Goal: Transaction & Acquisition: Complete application form

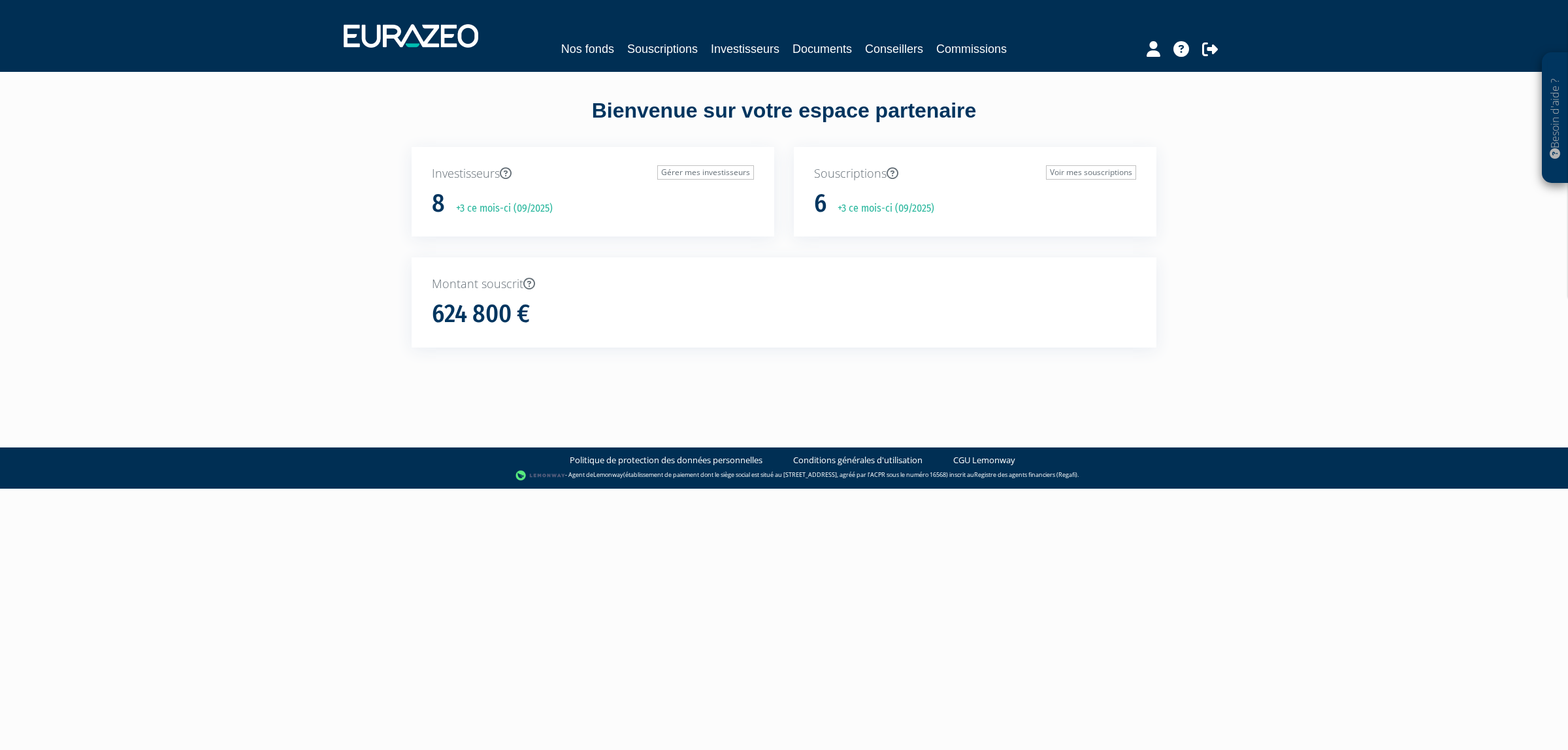
click at [640, 36] on div "Nos fonds Souscriptions Investisseurs Documents Conseillers Commissions" at bounding box center [784, 35] width 901 height 48
click at [667, 44] on link "Souscriptions" at bounding box center [662, 48] width 71 height 19
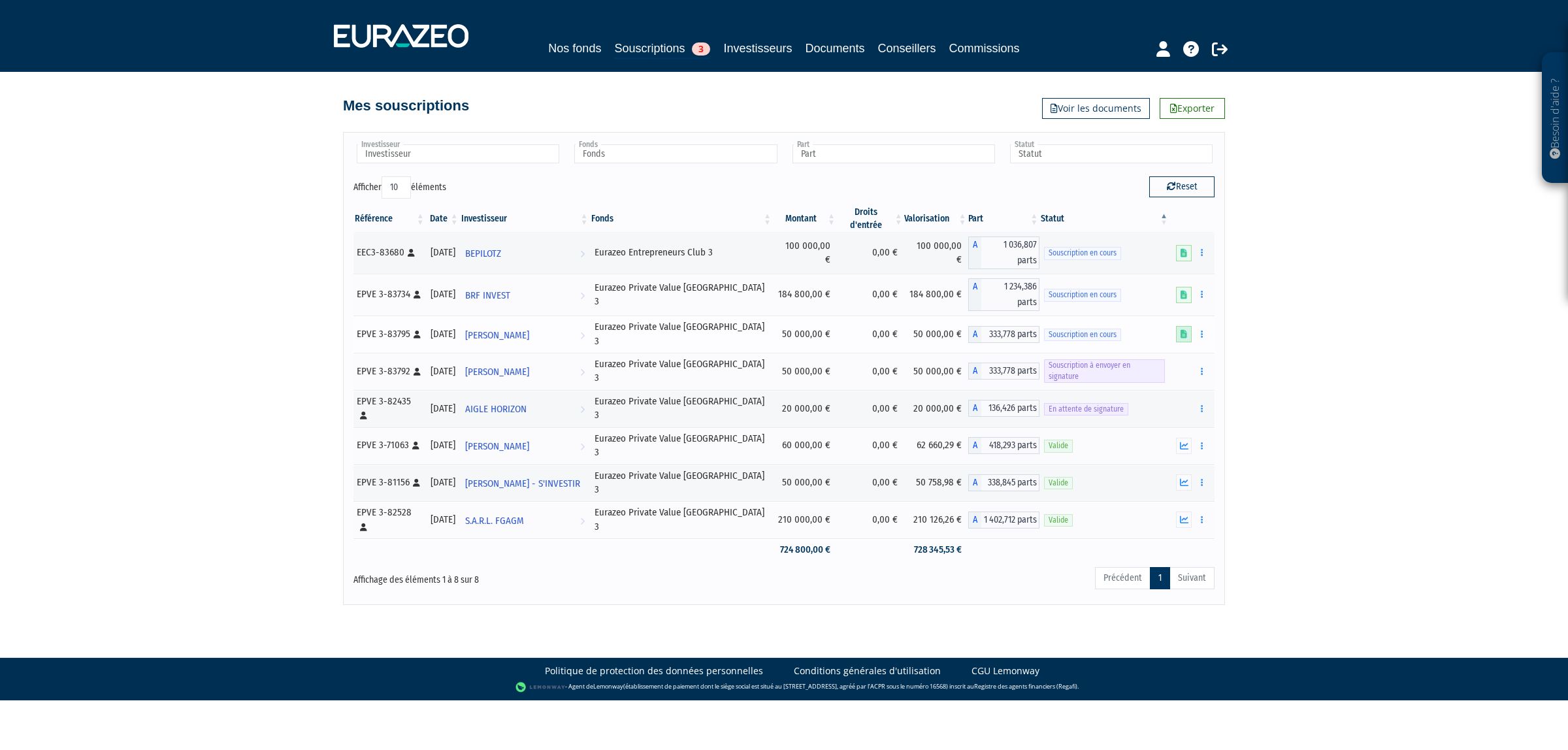
click at [1181, 330] on icon at bounding box center [1184, 334] width 7 height 9
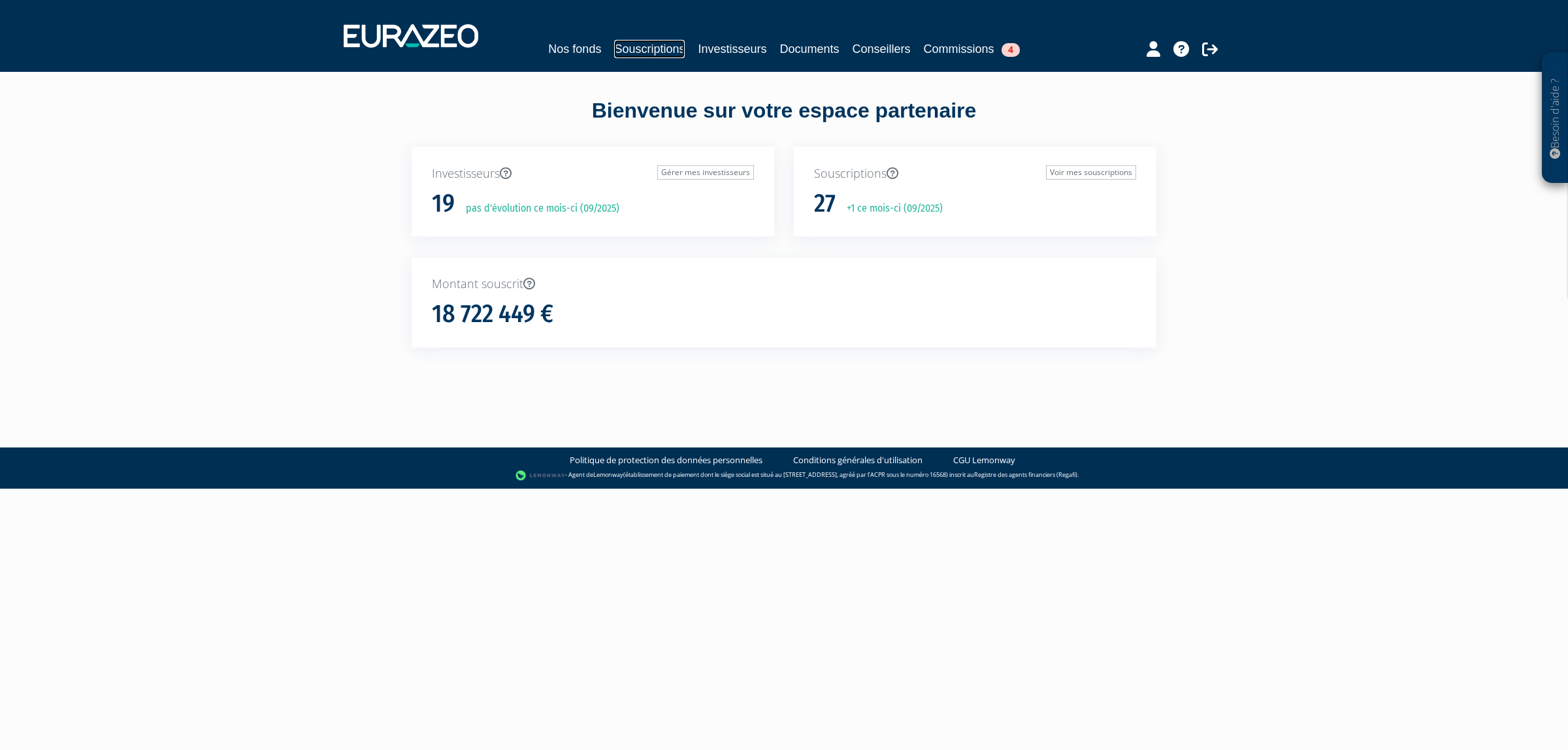
click at [614, 54] on link "Souscriptions" at bounding box center [649, 48] width 71 height 19
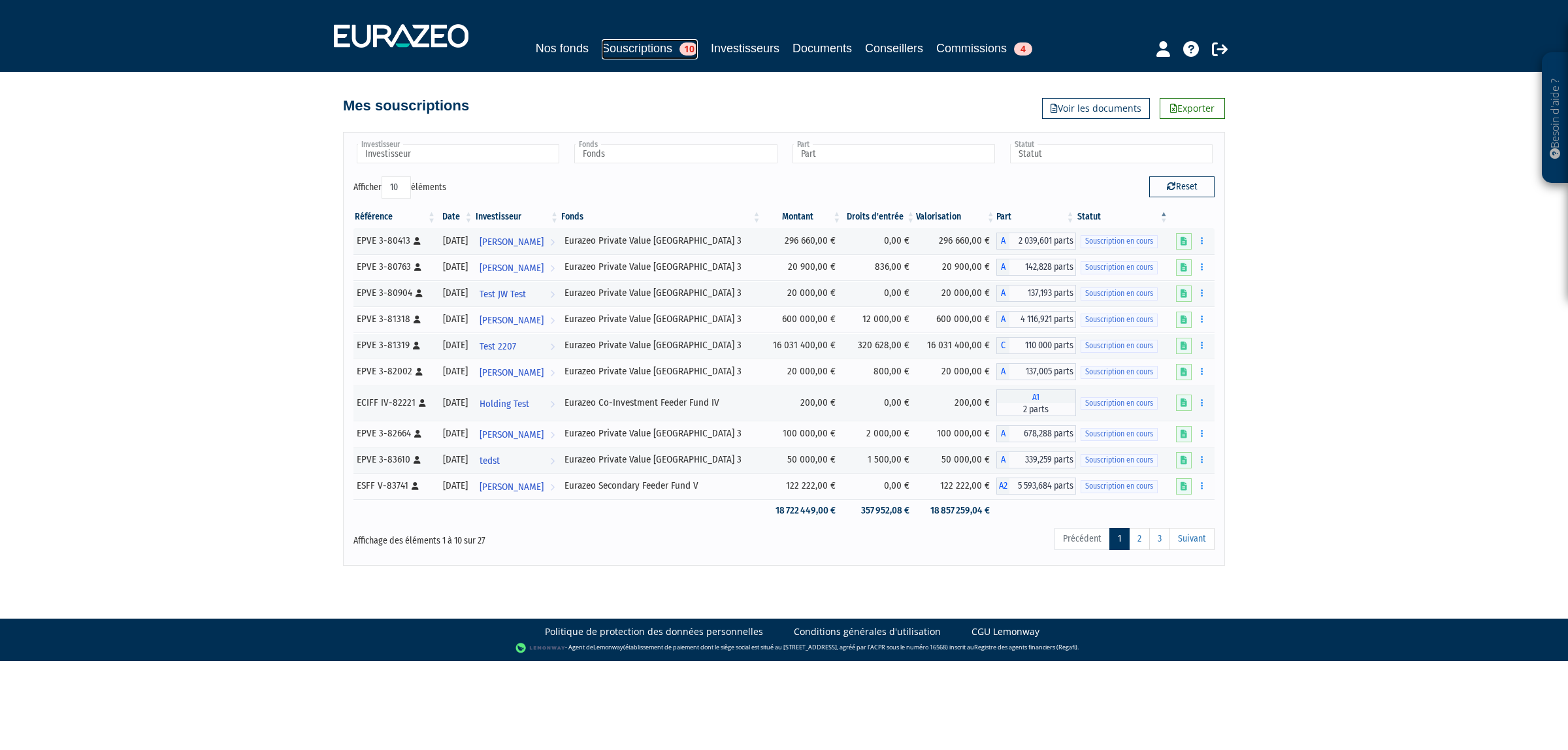
click at [622, 40] on link "Souscriptions 10" at bounding box center [648, 49] width 96 height 21
click at [530, 63] on nav "Nos fonds Souscriptions 10 Investisseurs Documents Conseillers Commissions 4" at bounding box center [784, 35] width 1568 height 72
click at [547, 11] on nav "Nos fonds Souscriptions 10 Investisseurs Documents Conseillers Commissions 4" at bounding box center [784, 35] width 1568 height 72
click at [550, 44] on link "Nos fonds" at bounding box center [562, 48] width 53 height 19
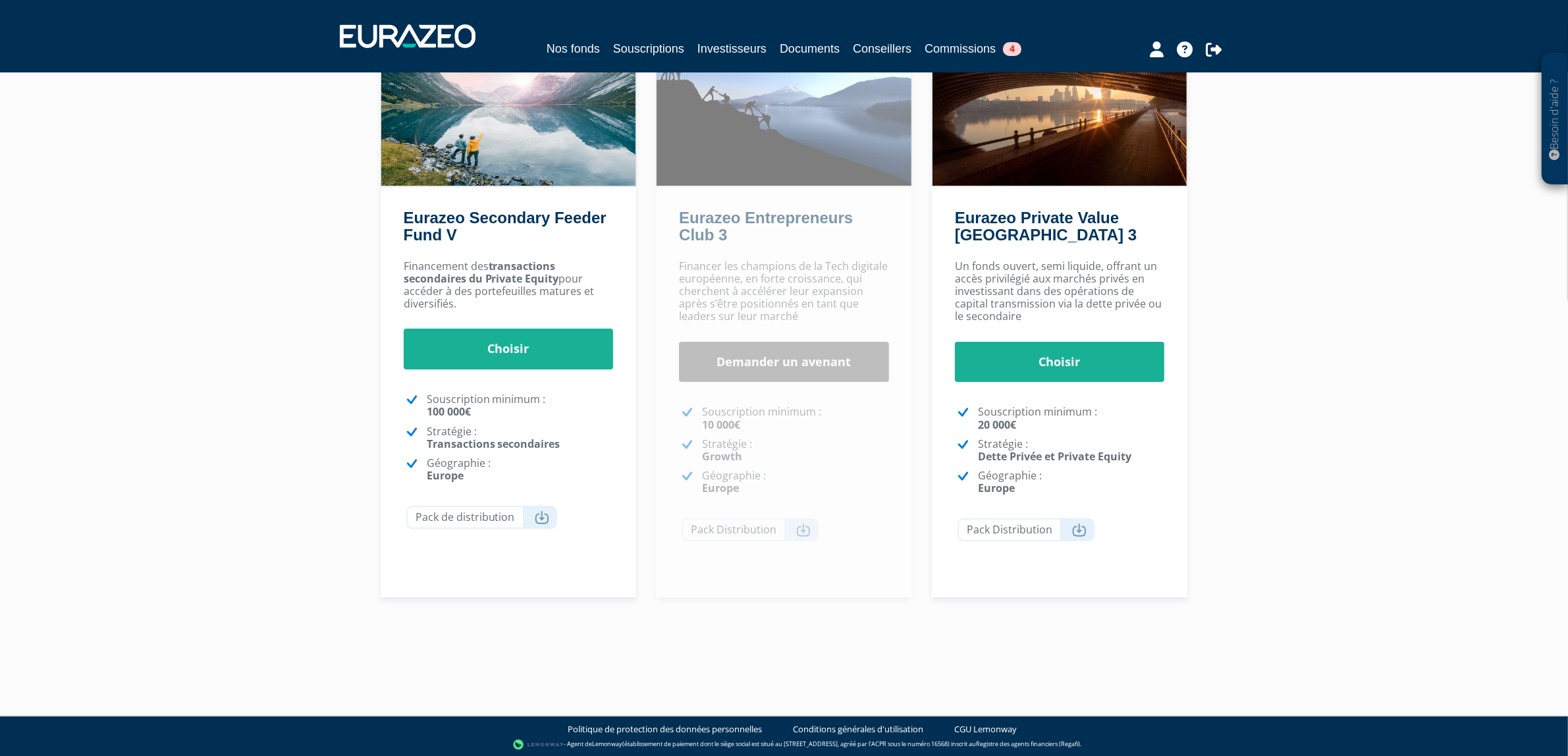
scroll to position [145, 0]
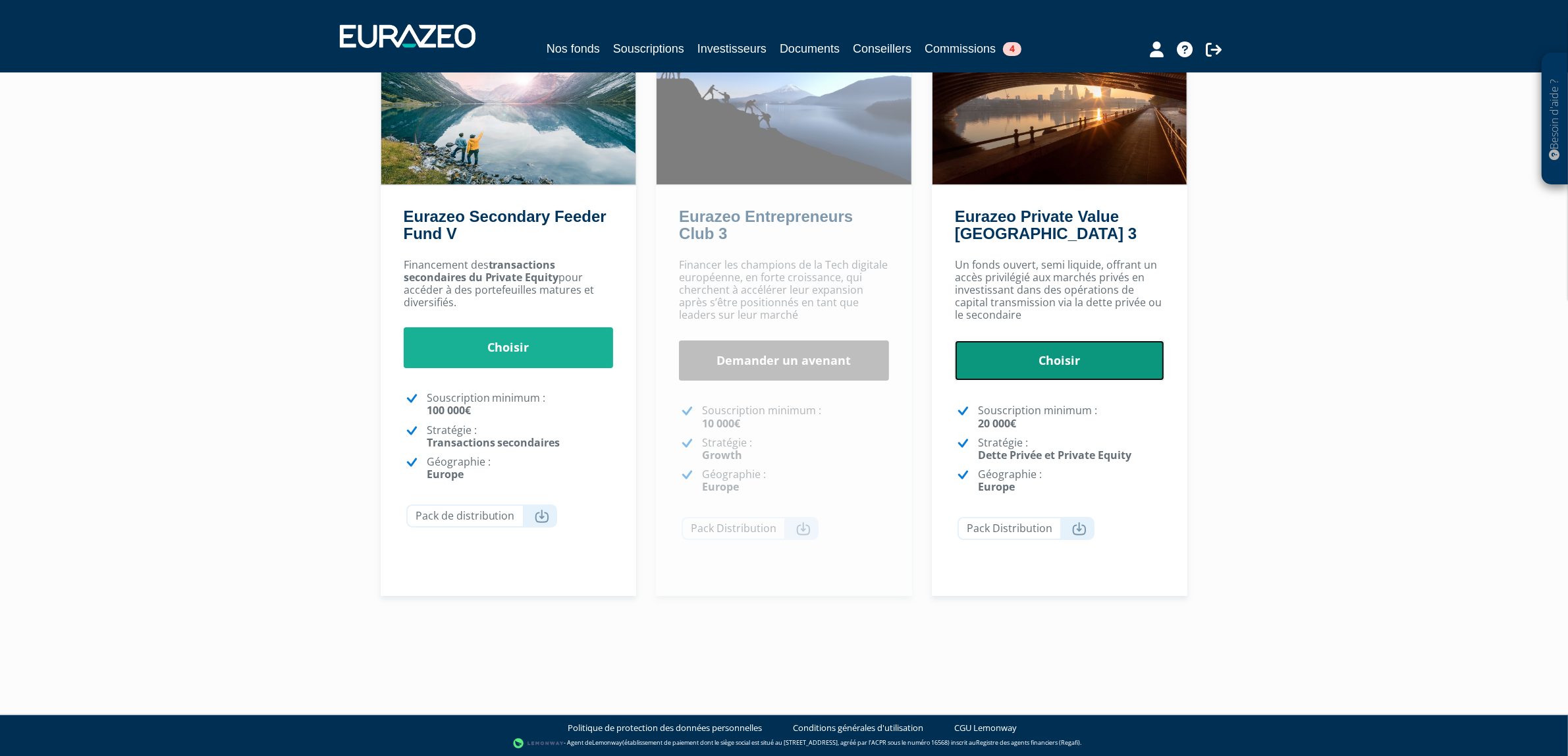
click at [1043, 354] on link "Choisir" at bounding box center [1059, 361] width 210 height 41
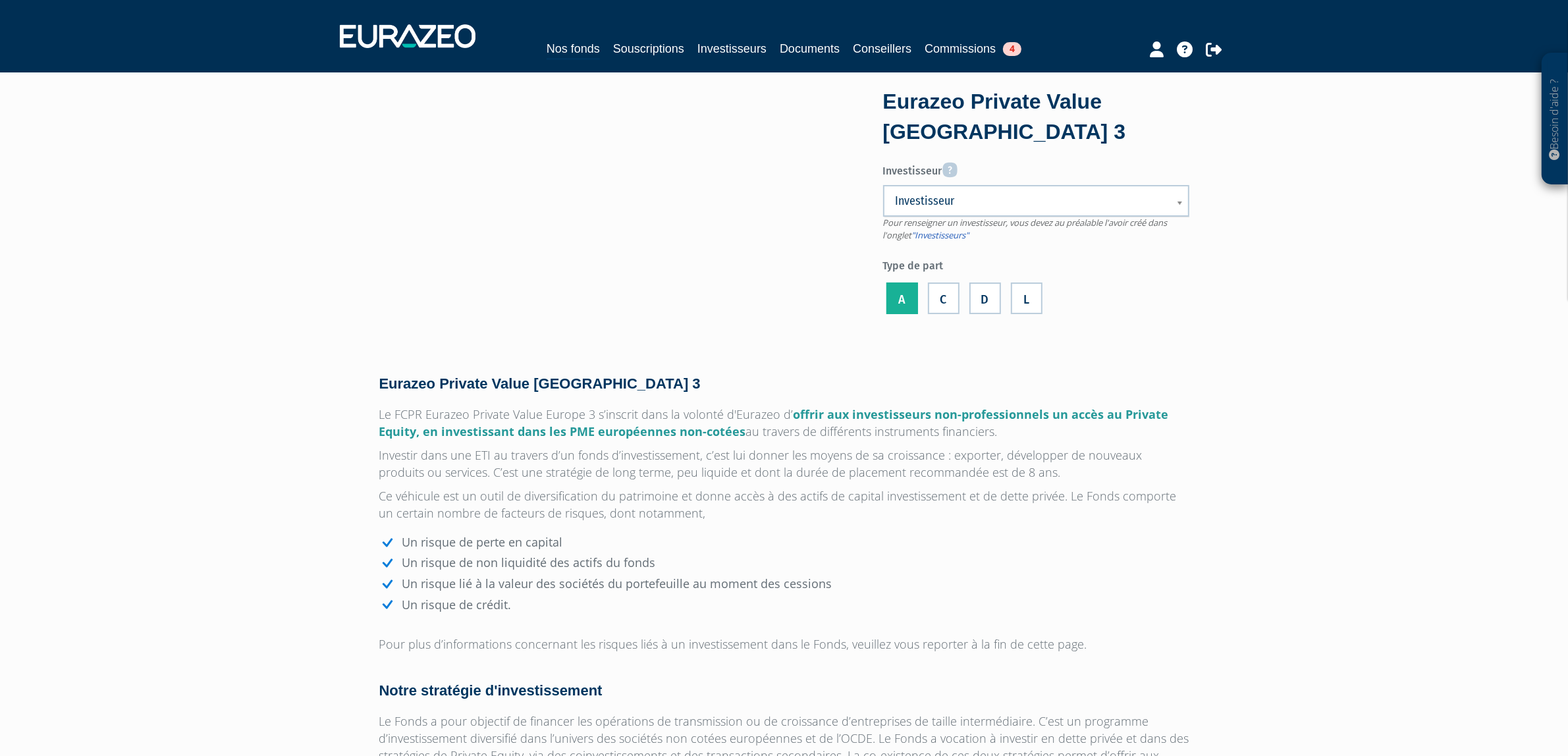
click at [972, 212] on link "Investisseur" at bounding box center [1036, 201] width 306 height 32
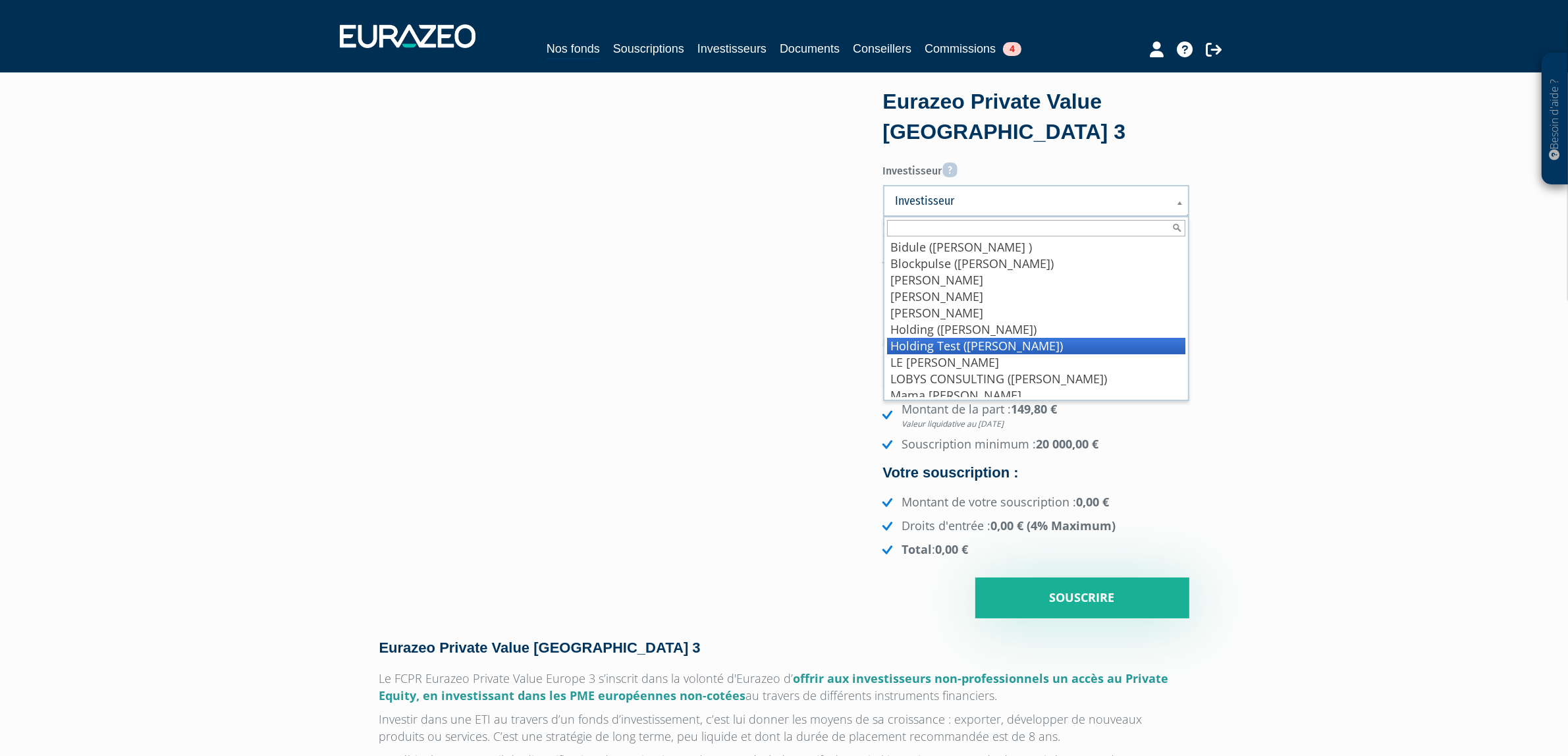
scroll to position [155, 0]
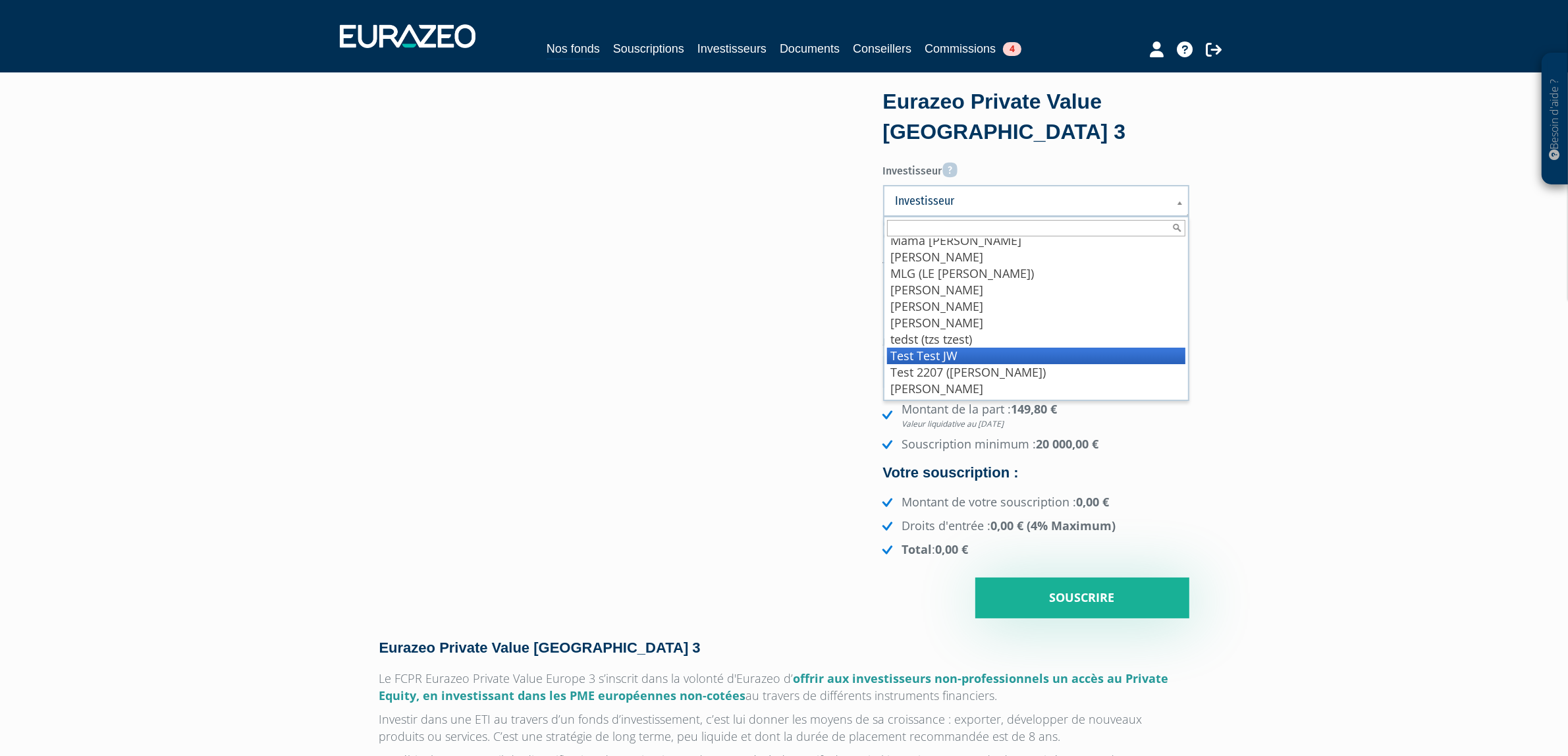
click at [947, 353] on li "Test Test JW" at bounding box center [1036, 356] width 298 height 17
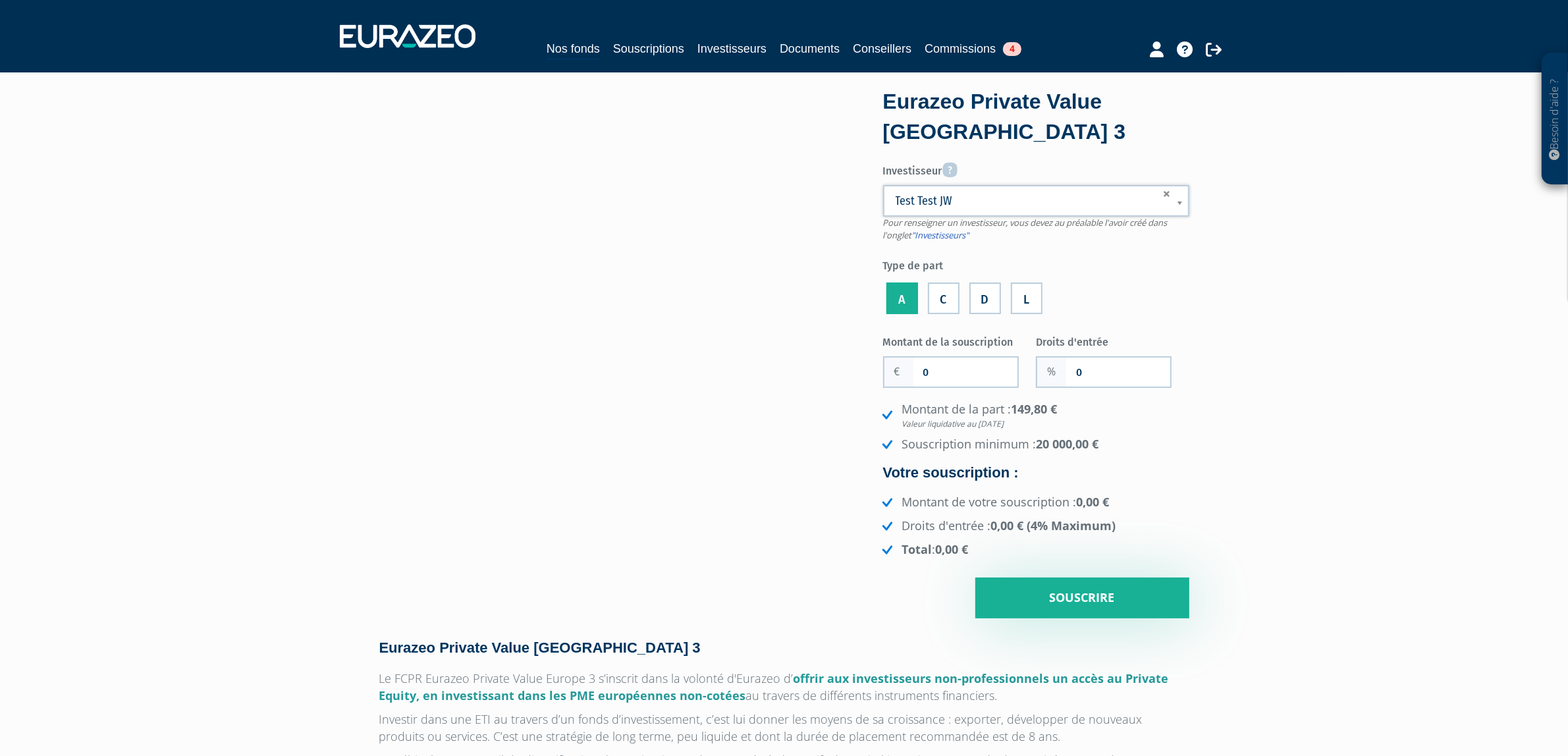
click at [942, 195] on span "Test Test JW" at bounding box center [1023, 201] width 256 height 16
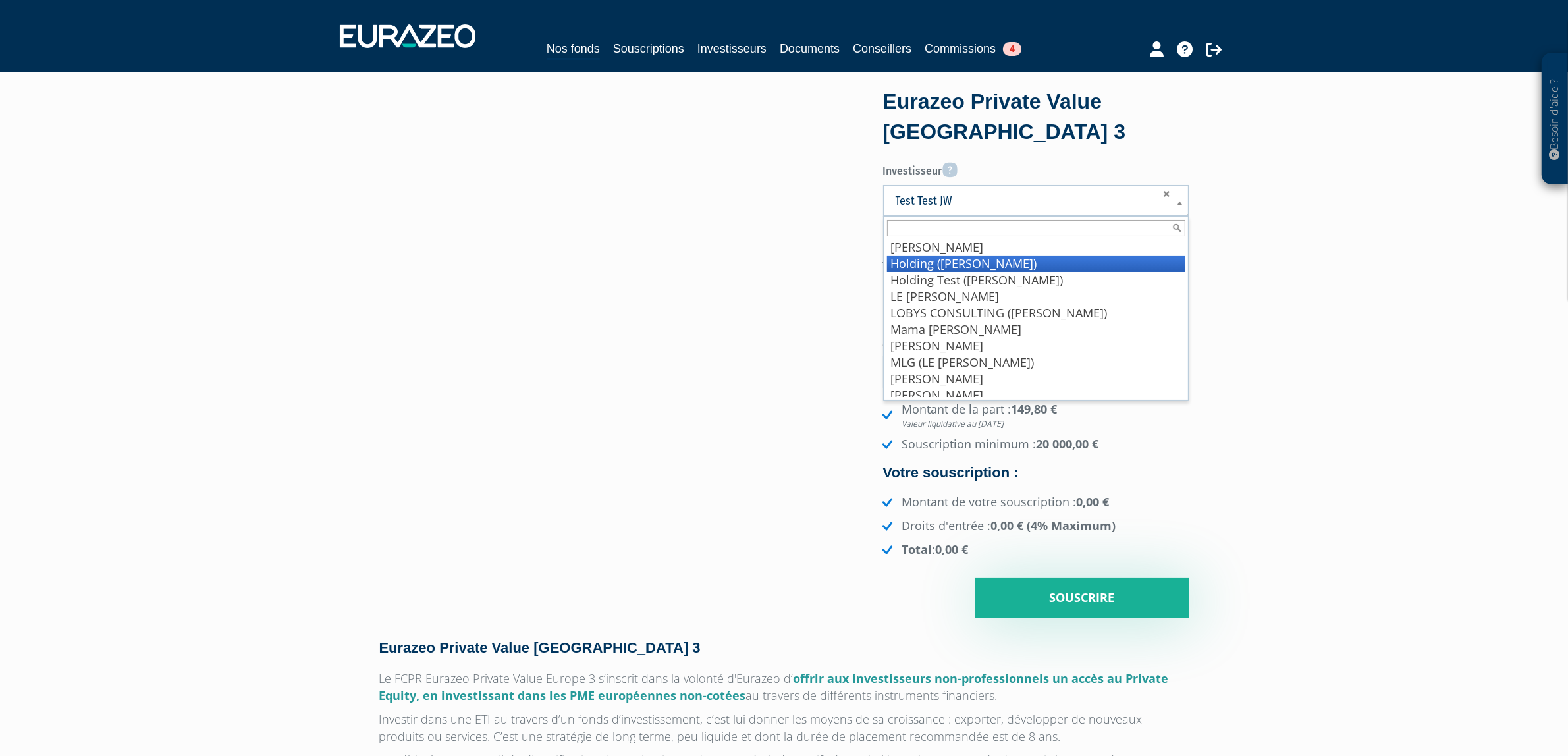
scroll to position [0, 0]
click at [976, 260] on li "Blockpulse (mariel anne-sophie)" at bounding box center [1036, 263] width 298 height 17
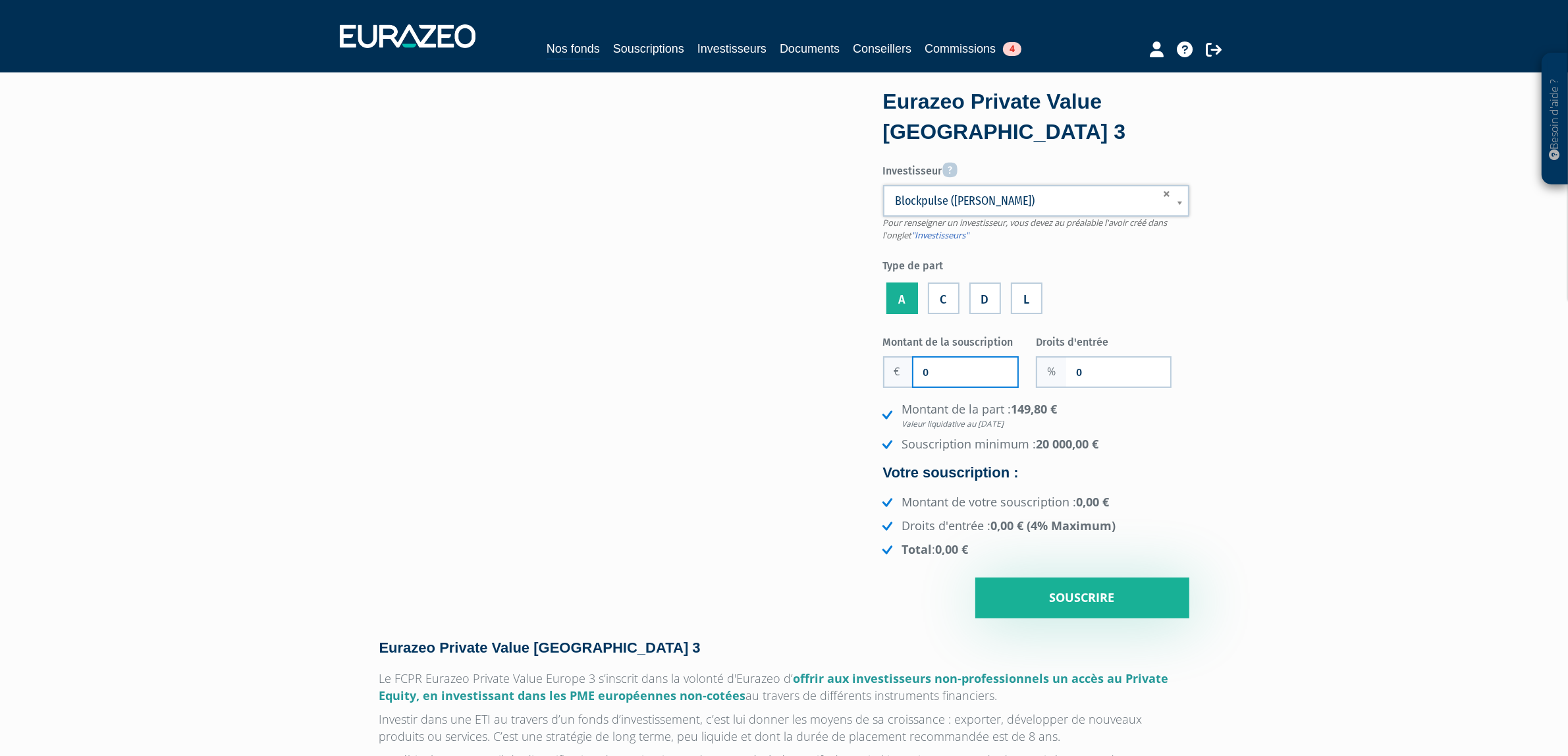
click at [966, 370] on input "0" at bounding box center [965, 372] width 104 height 29
click at [909, 373] on div "0" at bounding box center [951, 373] width 136 height 32
type input "10 000"
type input "3"
click at [1071, 599] on input "Souscrire" at bounding box center [1081, 597] width 214 height 41
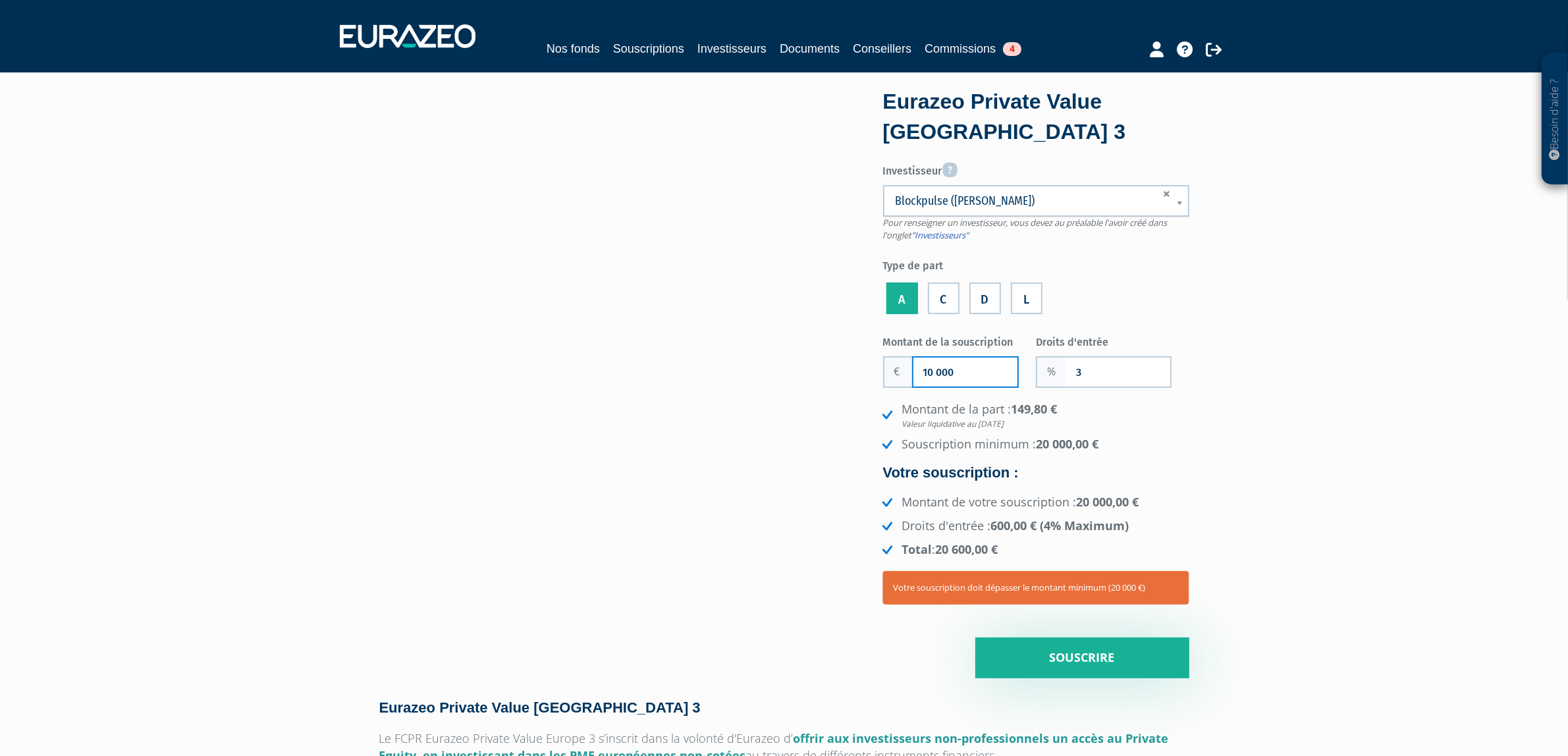
click at [915, 366] on input "10 000" at bounding box center [965, 372] width 104 height 29
type input "110 000"
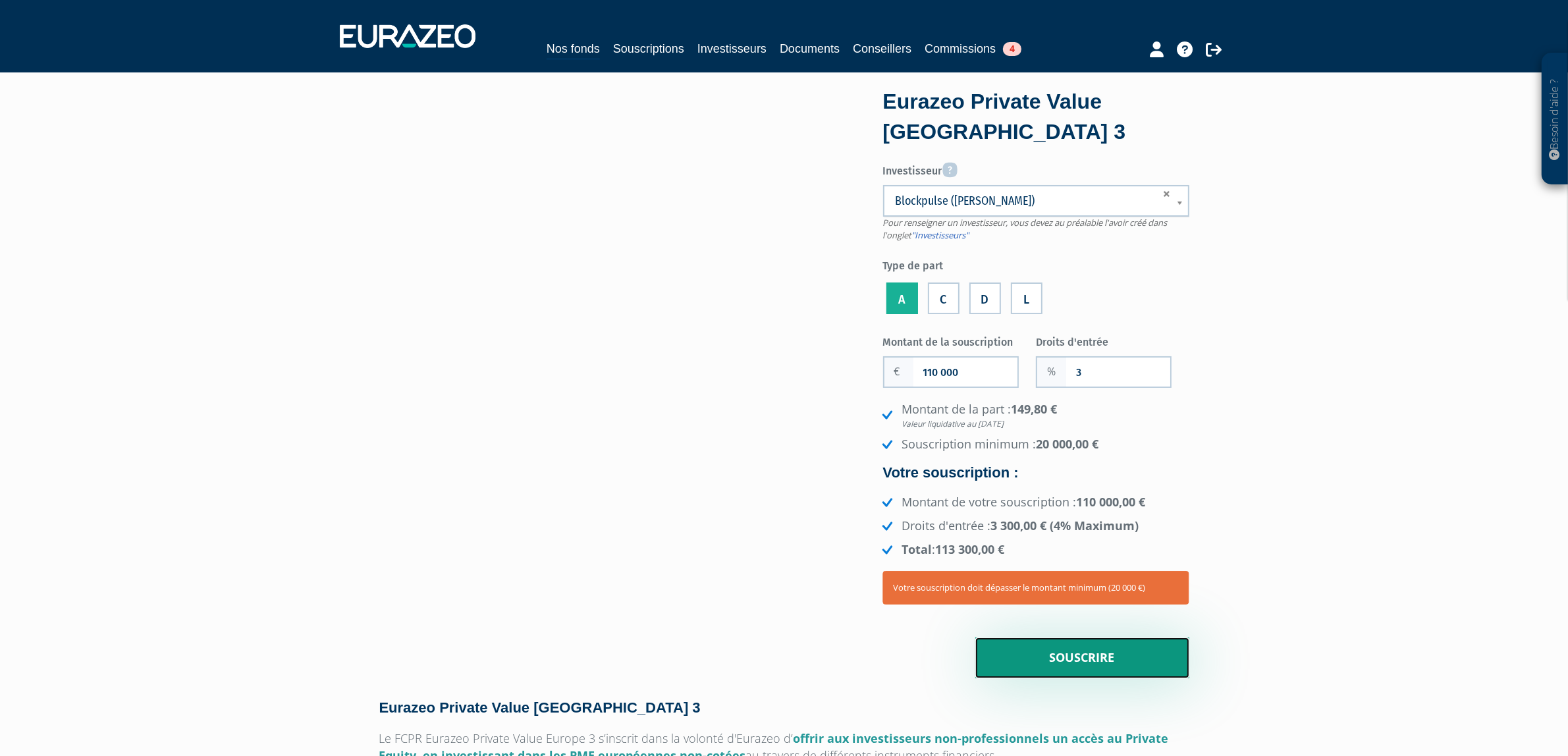
click at [1103, 673] on input "Souscrire" at bounding box center [1081, 658] width 214 height 41
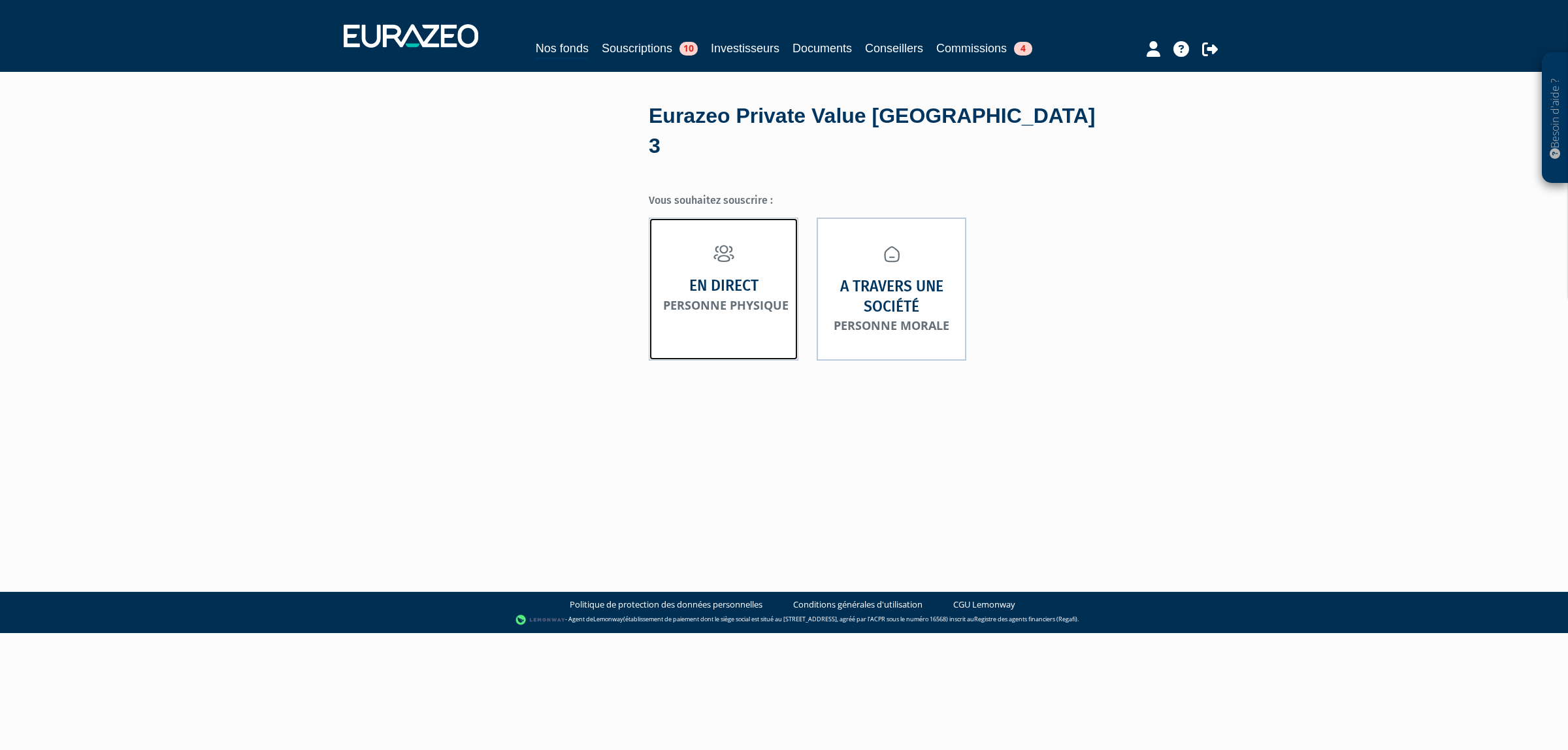
click at [766, 265] on link "En direct Personne physique" at bounding box center [723, 289] width 150 height 143
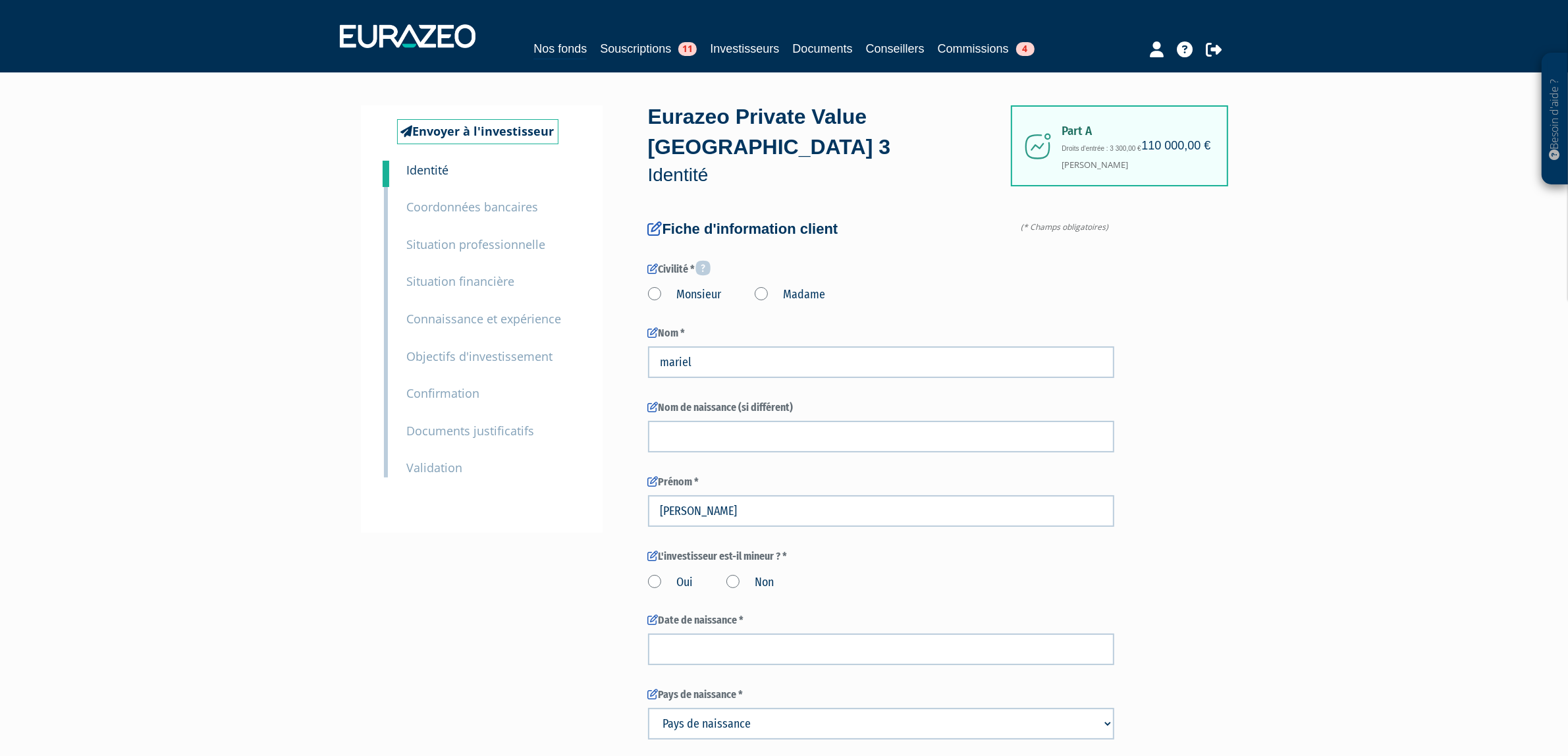
type input "6 00 00 00 00"
click at [471, 213] on small "Coordonnées bancaires" at bounding box center [473, 207] width 132 height 16
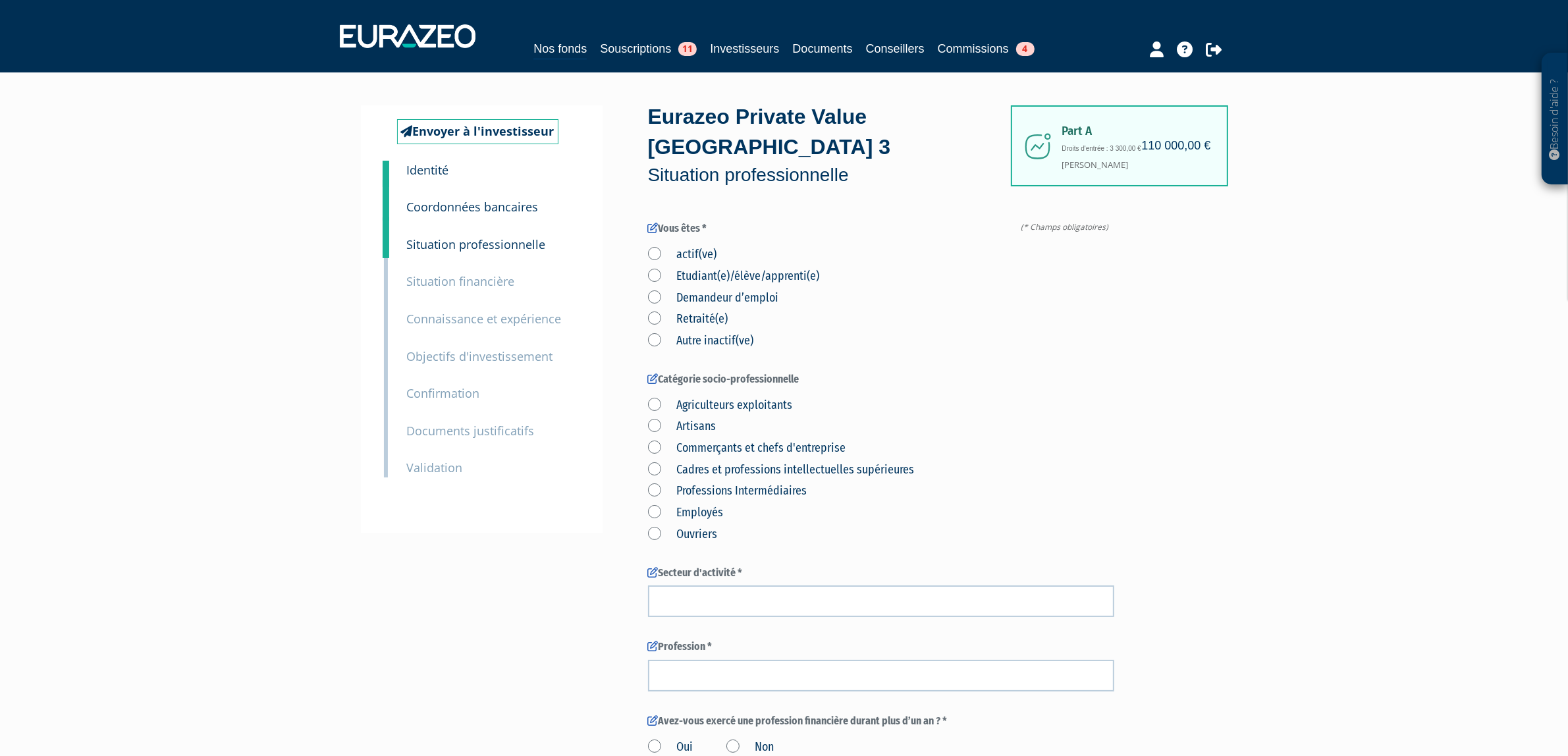
click at [466, 277] on small "Situation financière" at bounding box center [461, 281] width 108 height 16
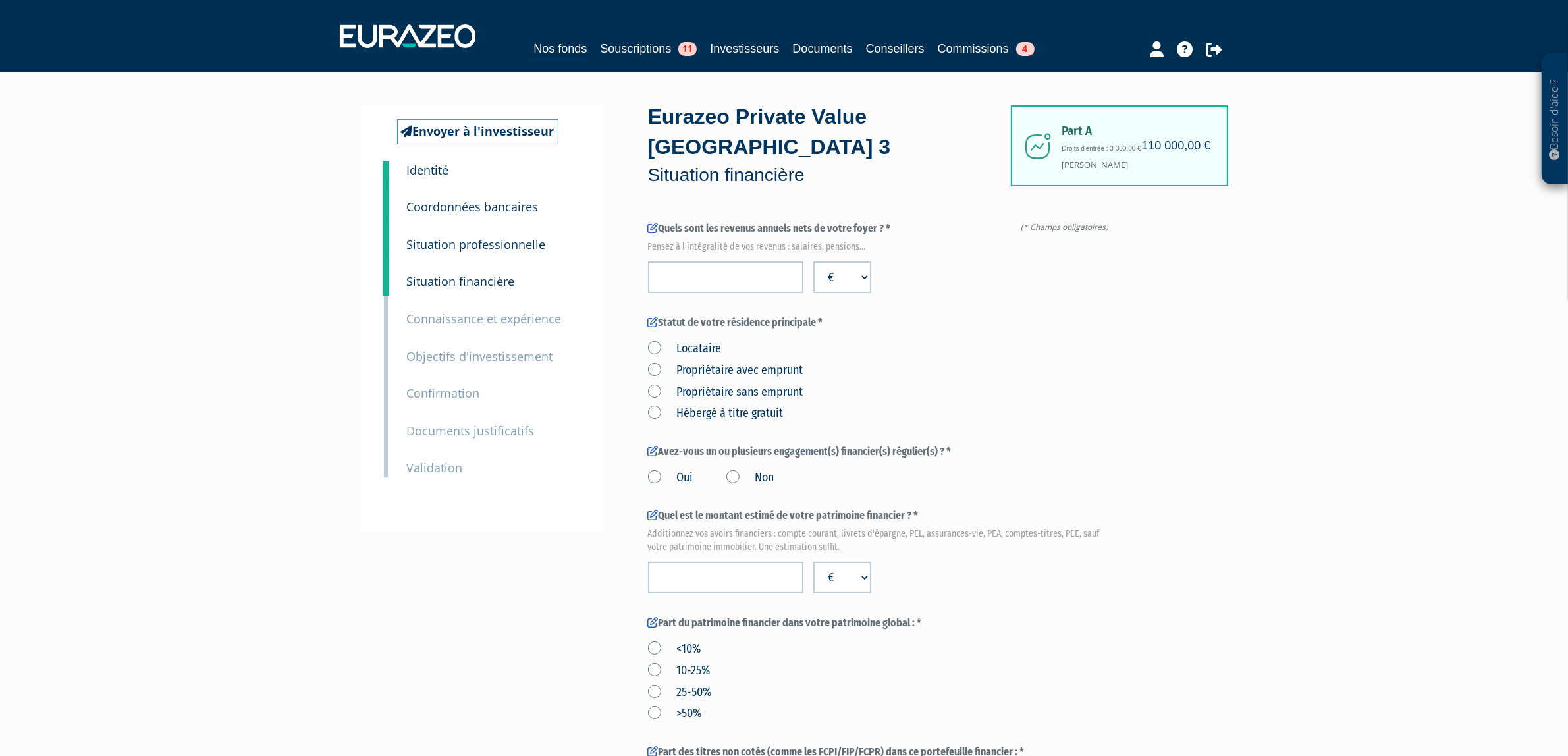
click at [466, 309] on p "Connaissance et expérience" at bounding box center [485, 318] width 155 height 19
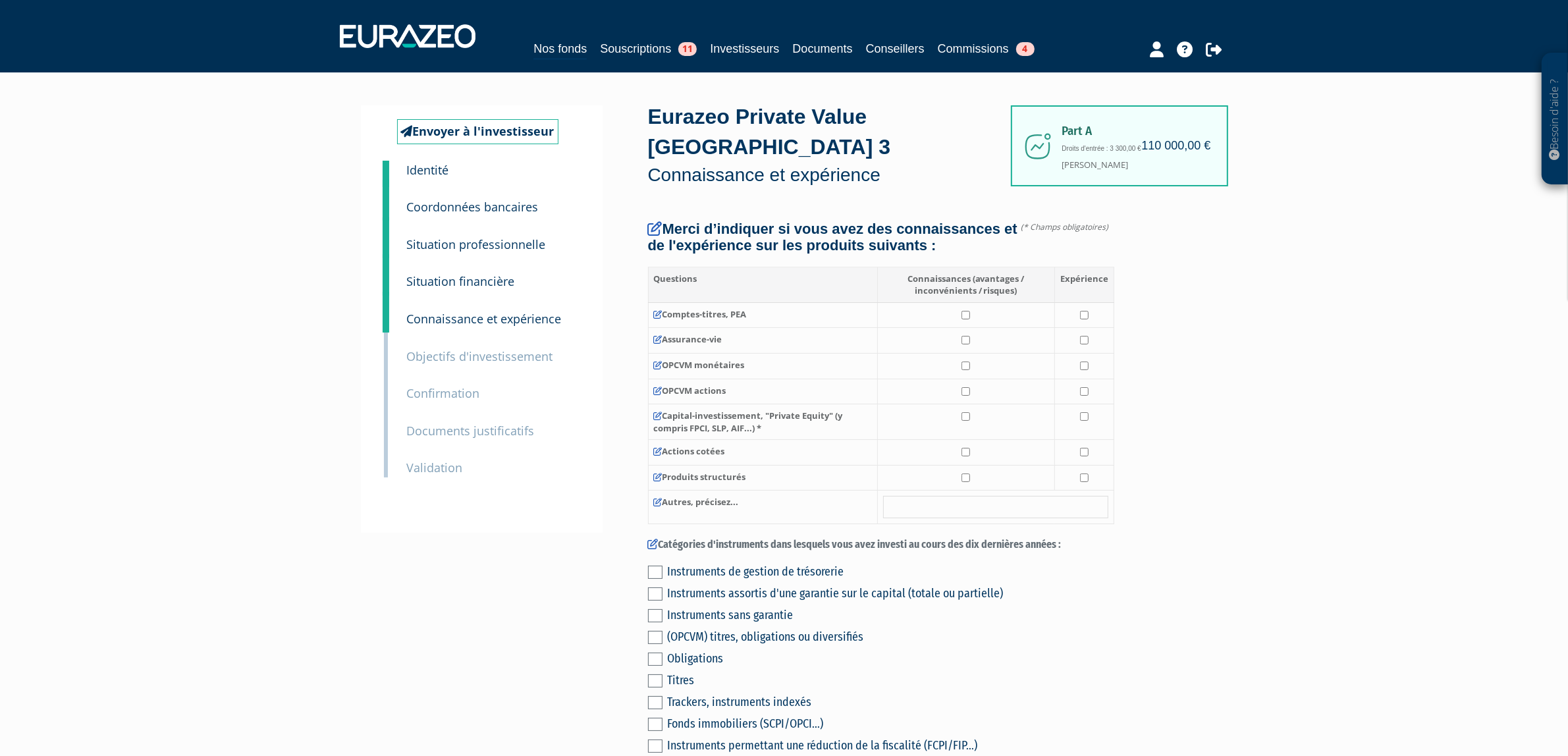
click at [430, 430] on small "Documents justificatifs" at bounding box center [471, 430] width 128 height 16
click at [428, 430] on small "Documents justificatifs" at bounding box center [471, 430] width 128 height 16
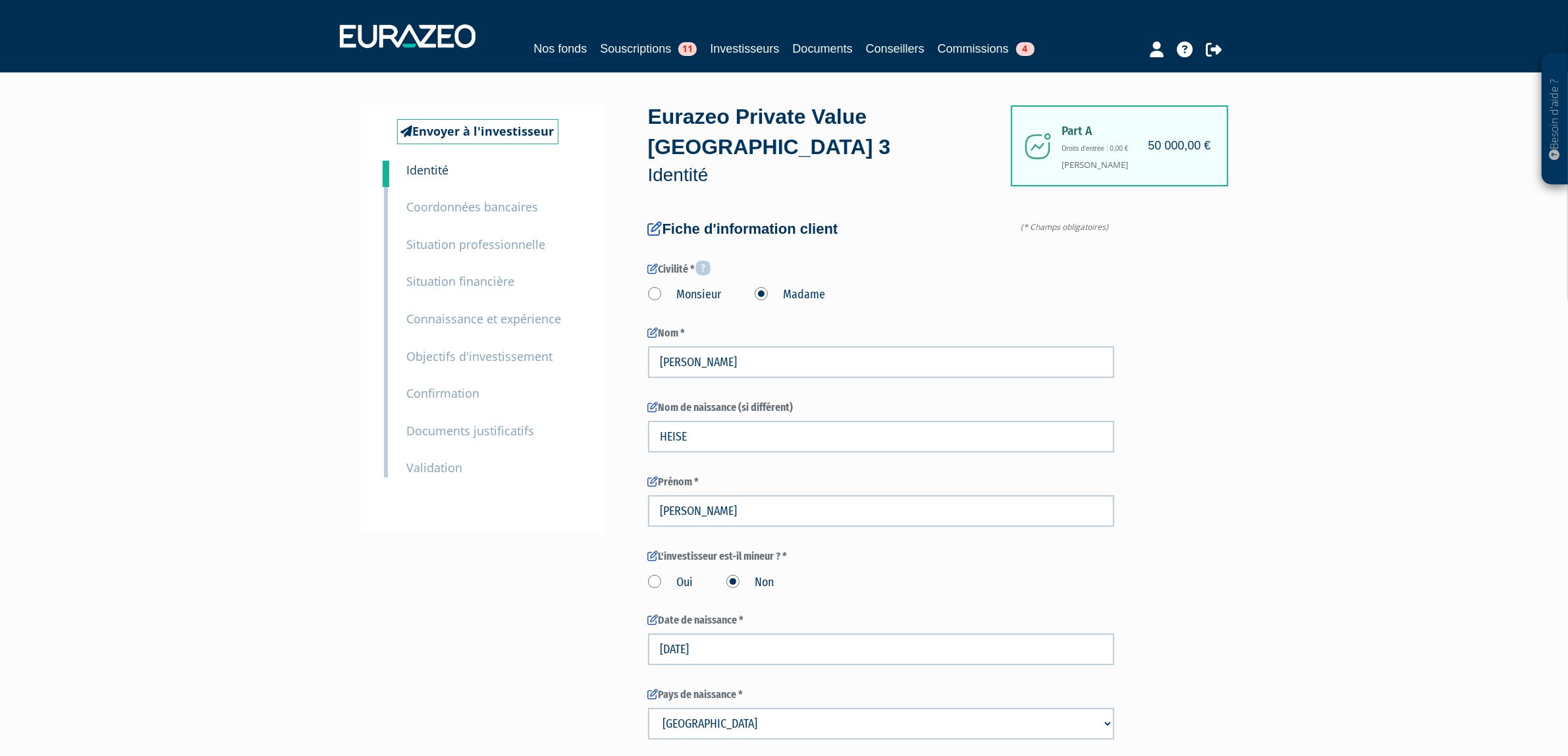
type input "692 61 13 31"
click at [493, 432] on small "Documents justificatifs" at bounding box center [471, 430] width 128 height 16
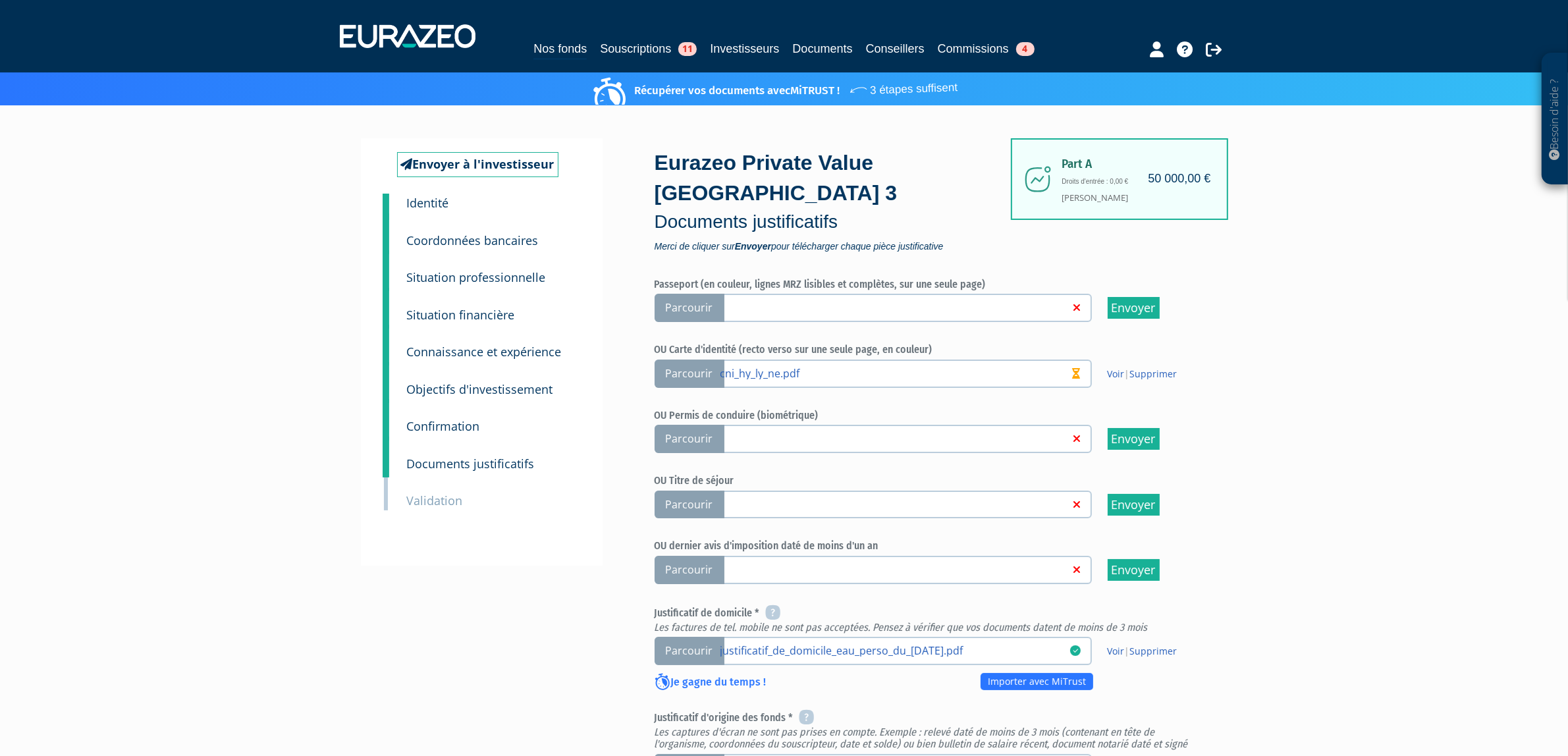
scroll to position [411, 0]
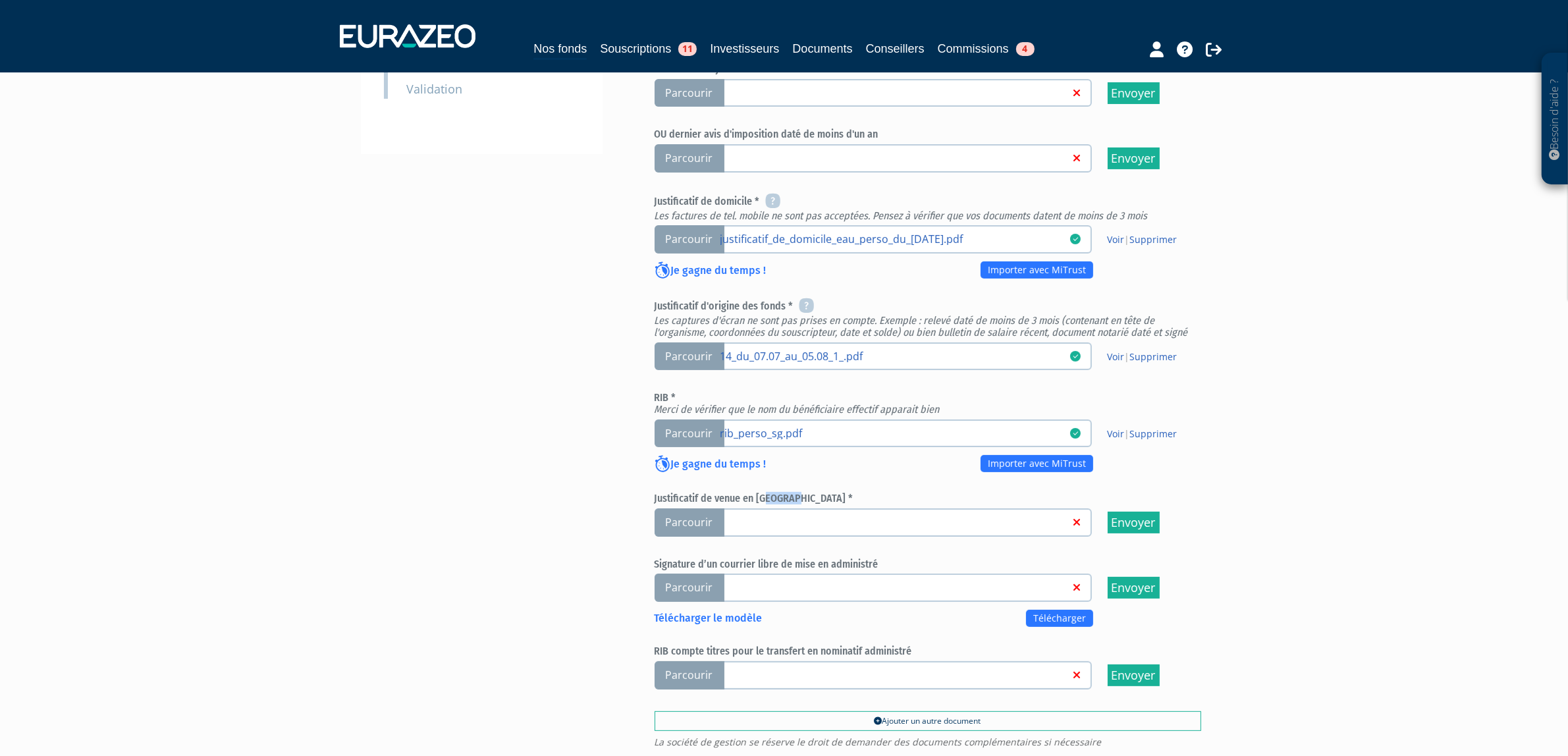
drag, startPoint x: 802, startPoint y: 460, endPoint x: 713, endPoint y: 450, distance: 89.6
click at [752, 493] on h6 "Justificatif de venue en [GEOGRAPHIC_DATA] *" at bounding box center [928, 499] width 547 height 12
click at [594, 444] on div "Envoyer à l'investisseur 1 Identité 2 Coordonnées bancaires 3 Situation profess…" at bounding box center [784, 269] width 827 height 1086
click at [788, 493] on h6 "Justificatif de venue en [GEOGRAPHIC_DATA] *" at bounding box center [928, 499] width 547 height 12
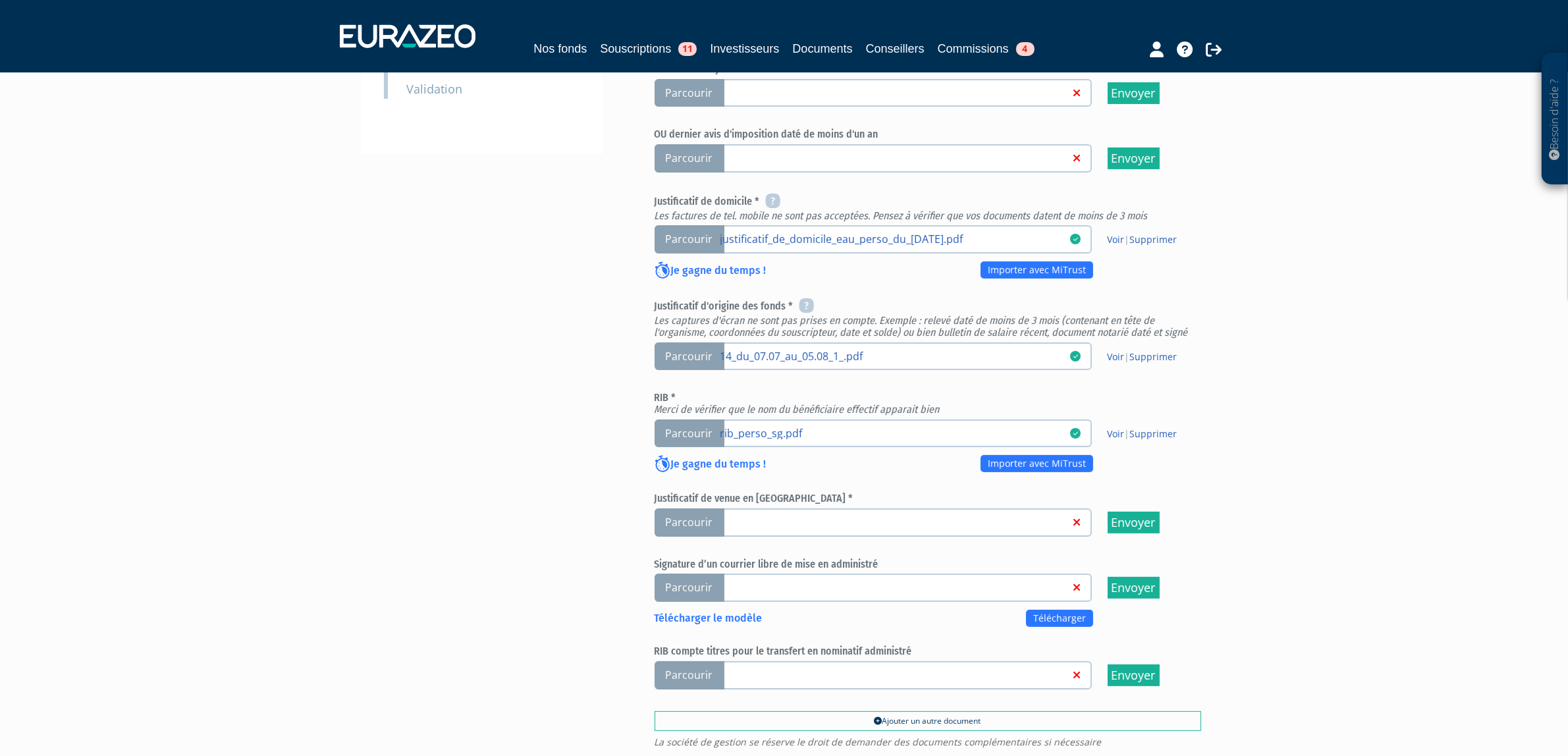
click at [842, 456] on div "Je gagne du temps ! Importer avec MiTrust" at bounding box center [878, 468] width 448 height 24
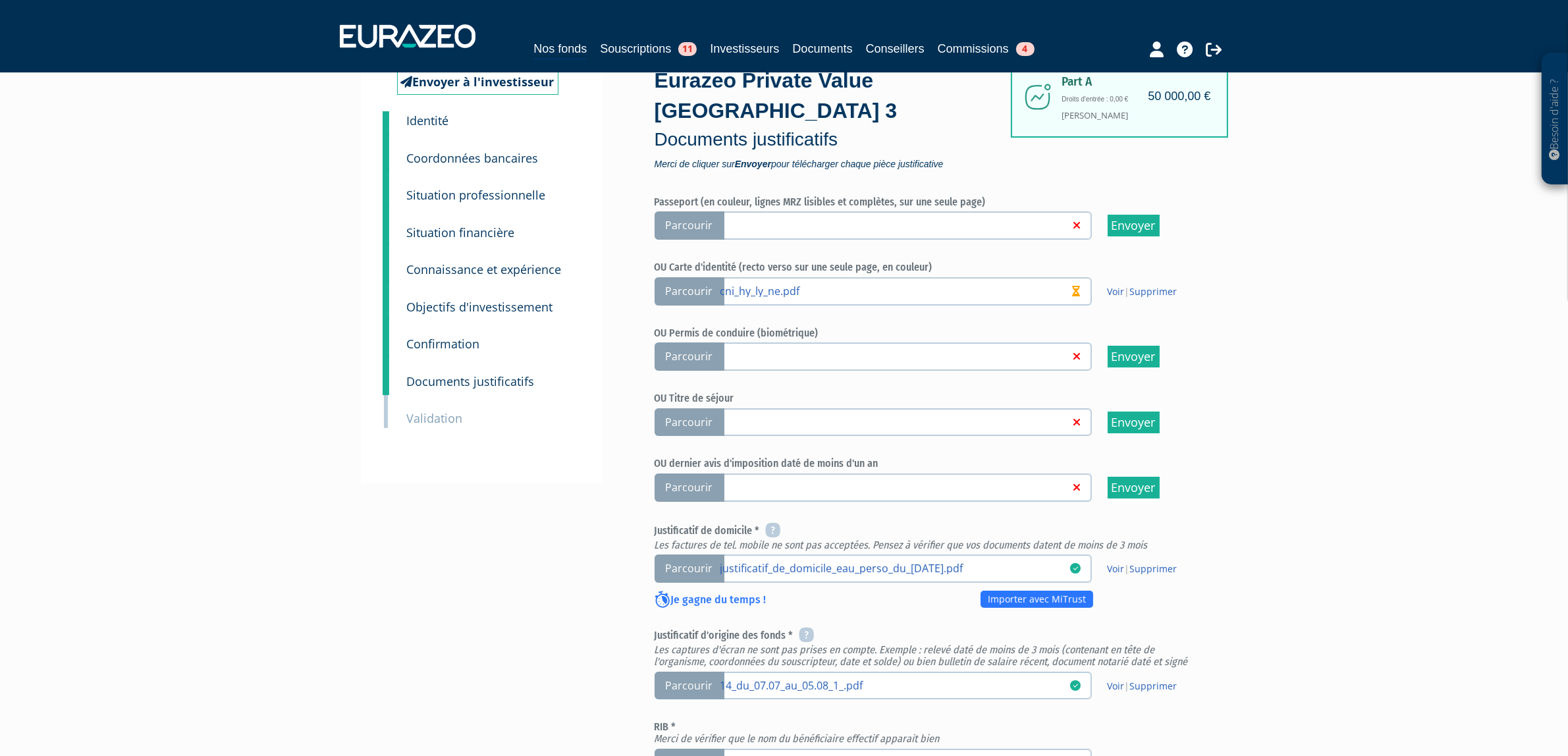
scroll to position [0, 0]
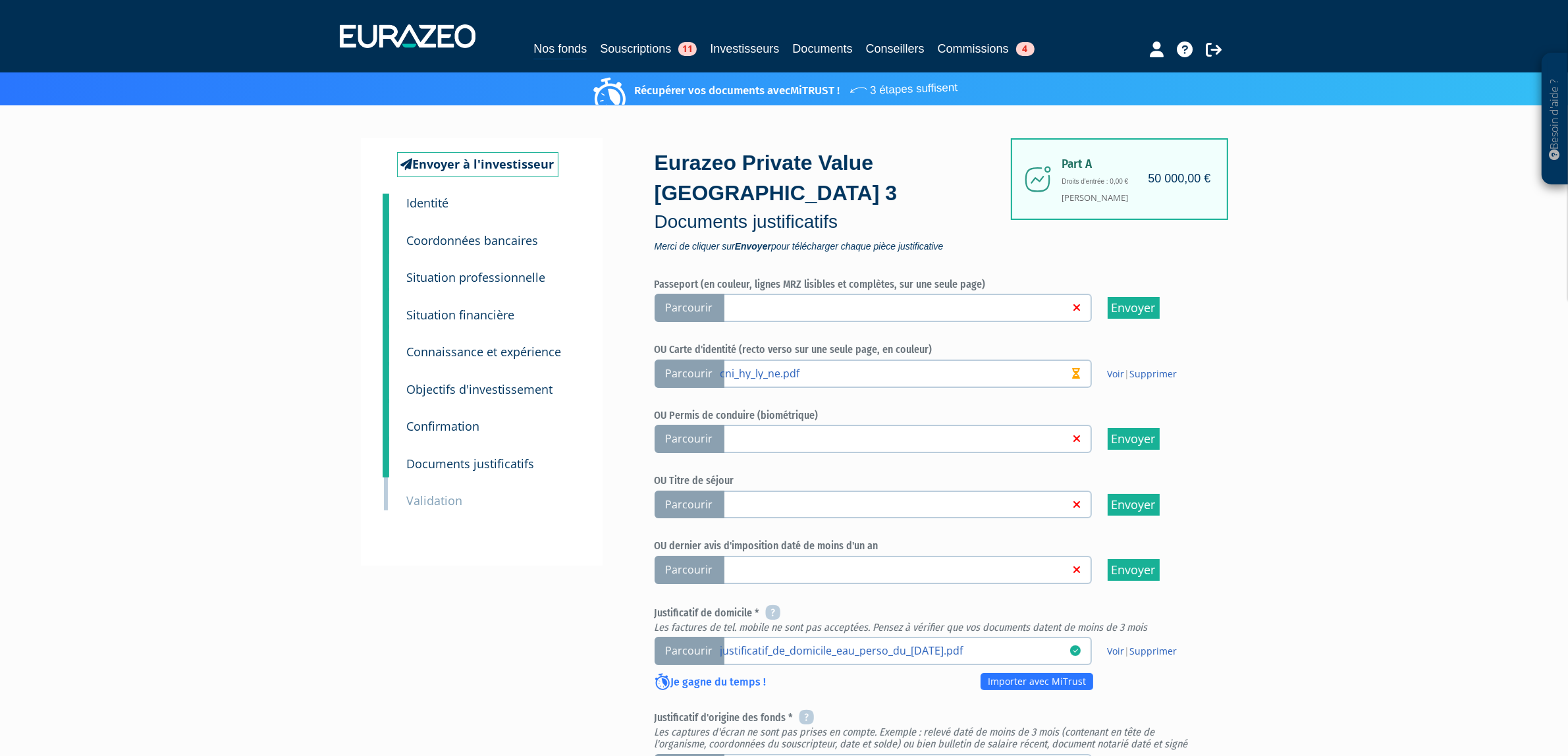
click at [435, 204] on small "Identité" at bounding box center [428, 203] width 42 height 16
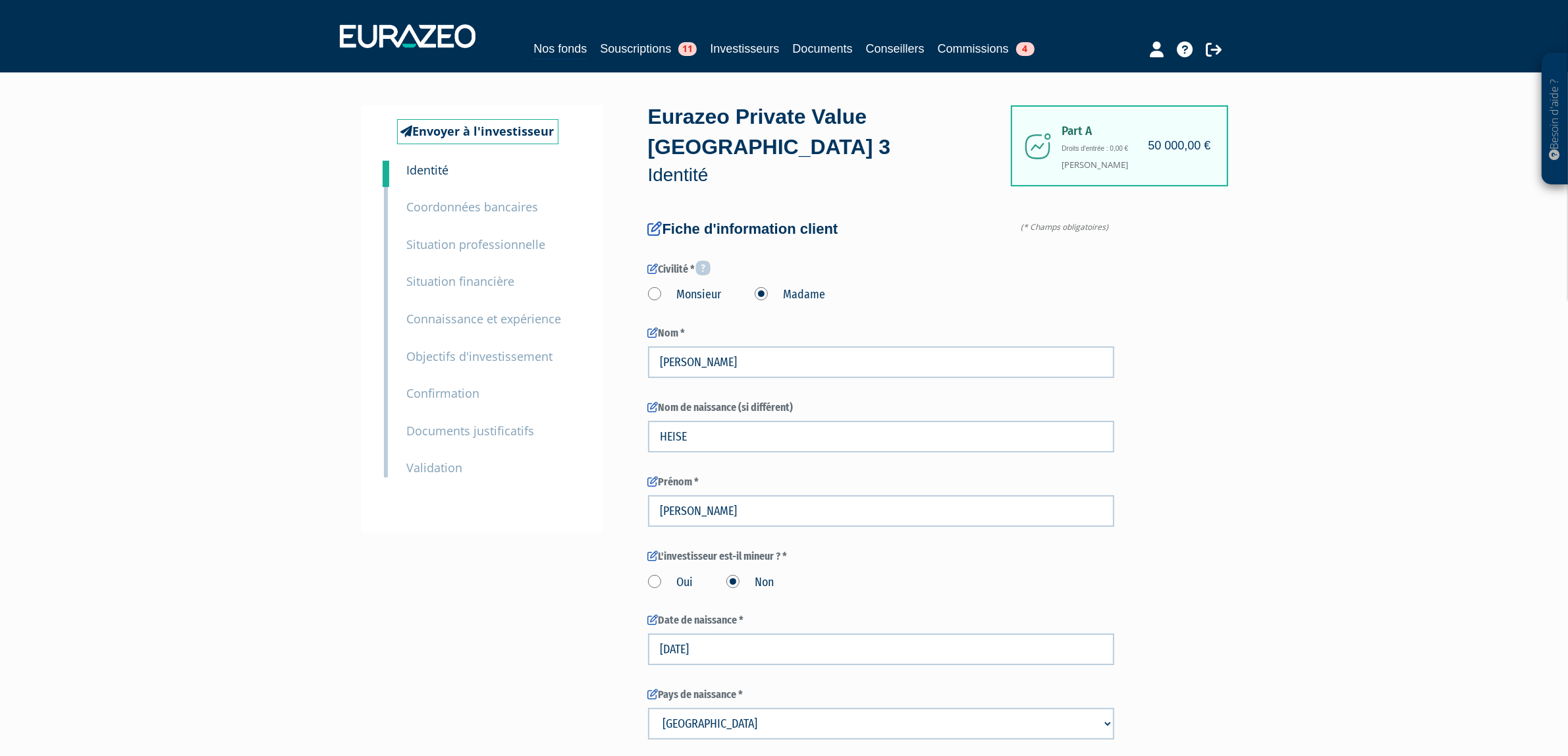
click at [459, 464] on small "Validation" at bounding box center [435, 468] width 56 height 16
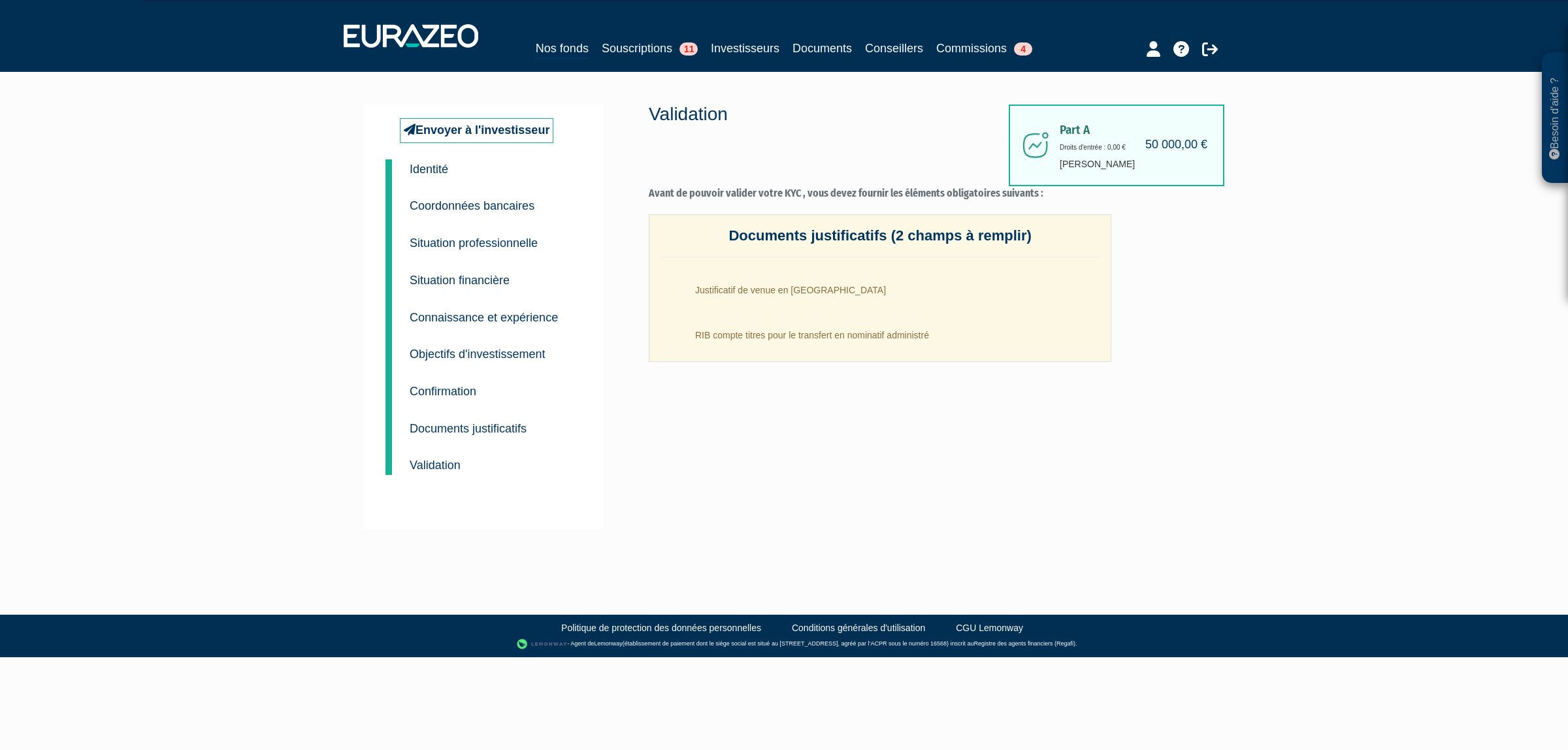
click at [465, 184] on div "2 Coordonnées bancaires" at bounding box center [496, 196] width 191 height 37
click at [470, 200] on small "Coordonnées bancaires" at bounding box center [472, 205] width 125 height 13
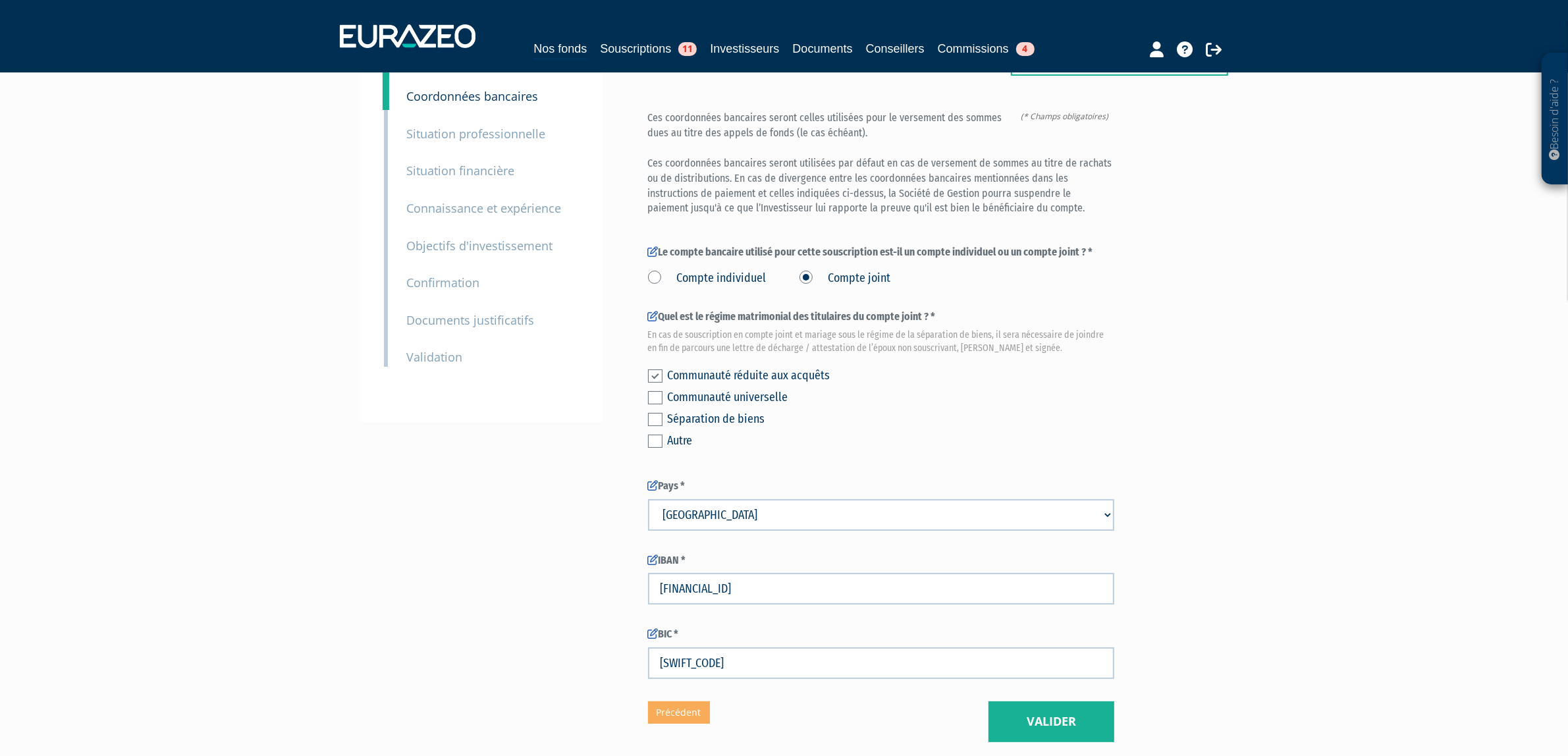
scroll to position [82, 0]
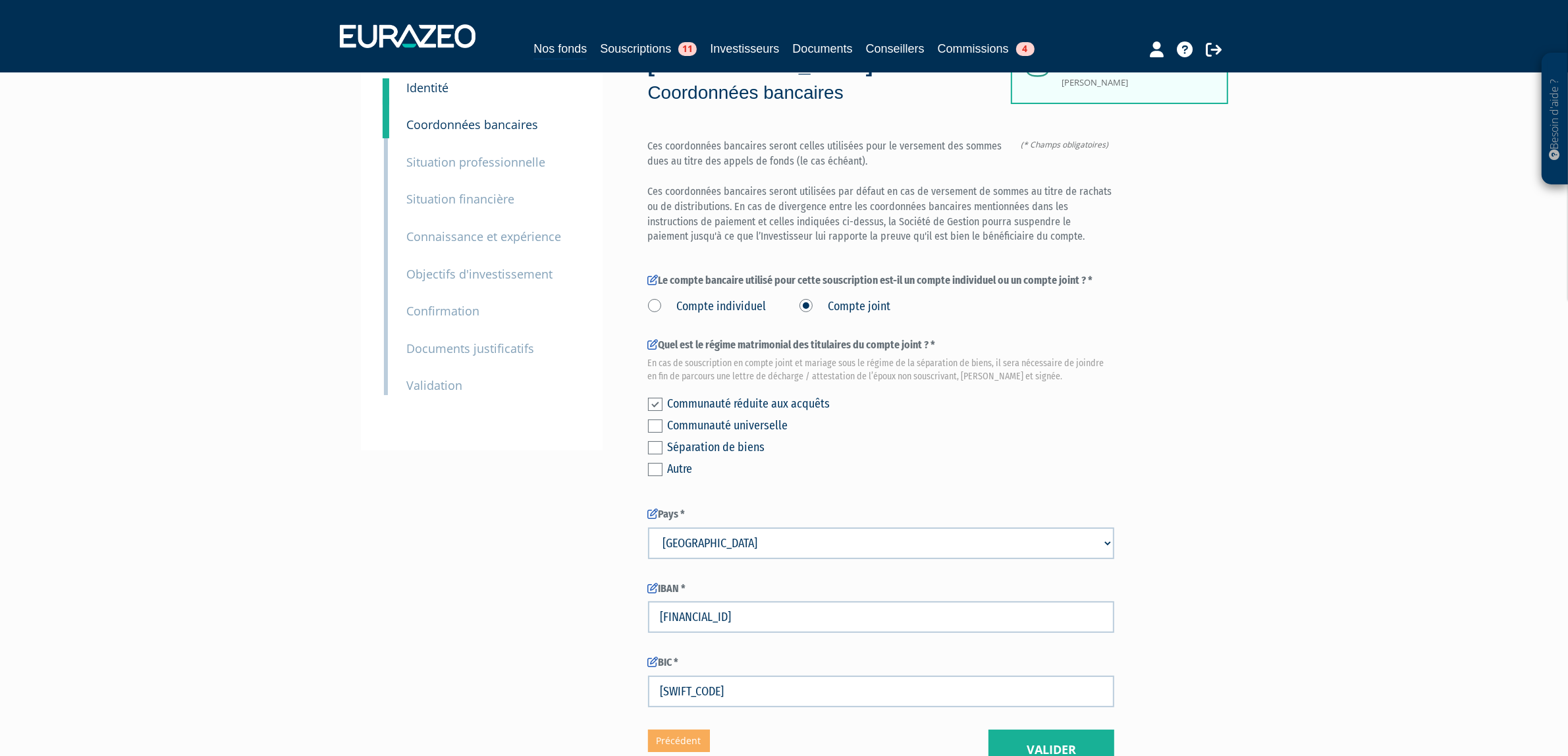
click at [466, 162] on small "Situation professionnelle" at bounding box center [477, 162] width 139 height 16
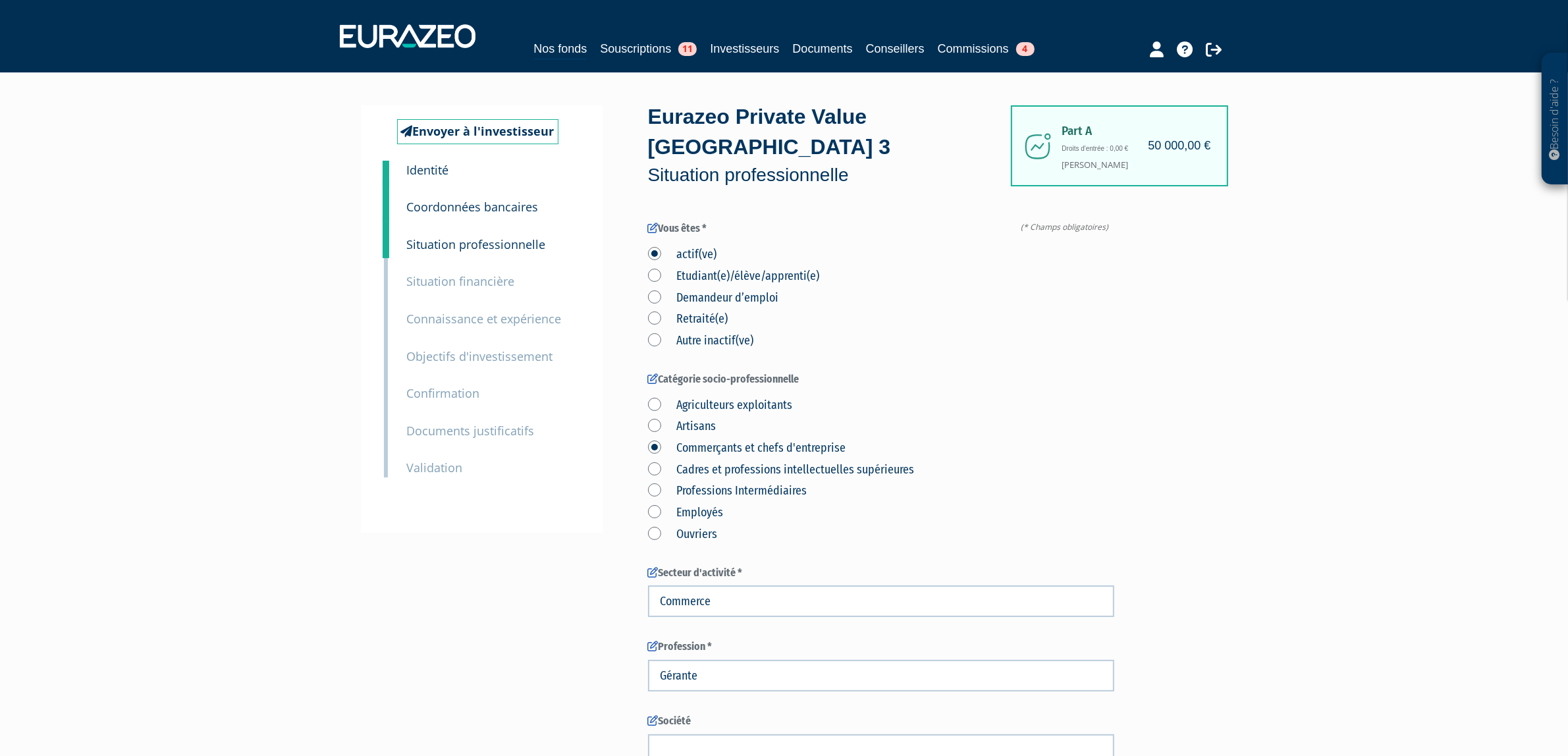
click at [444, 282] on small "Situation financière" at bounding box center [461, 281] width 108 height 16
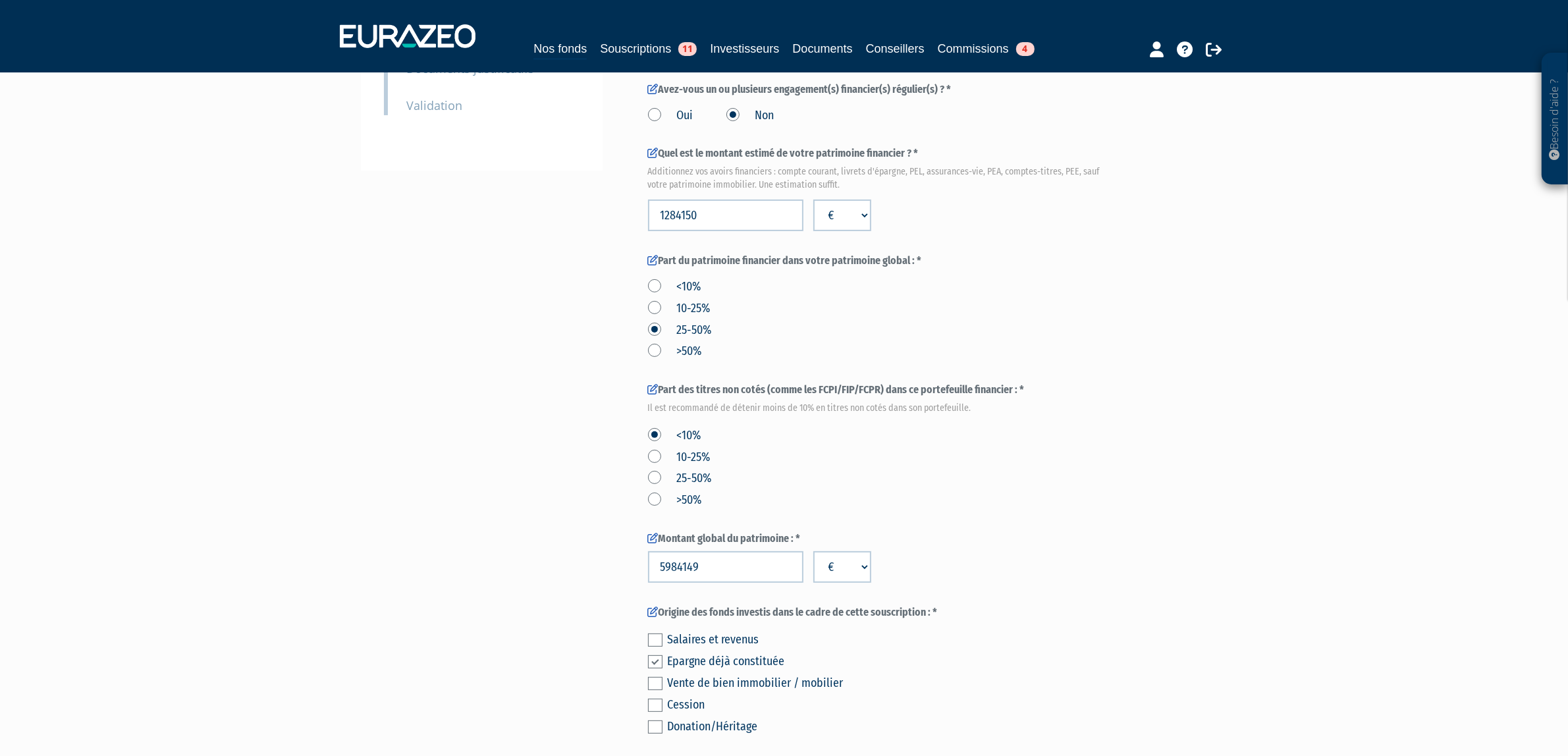
scroll to position [165, 0]
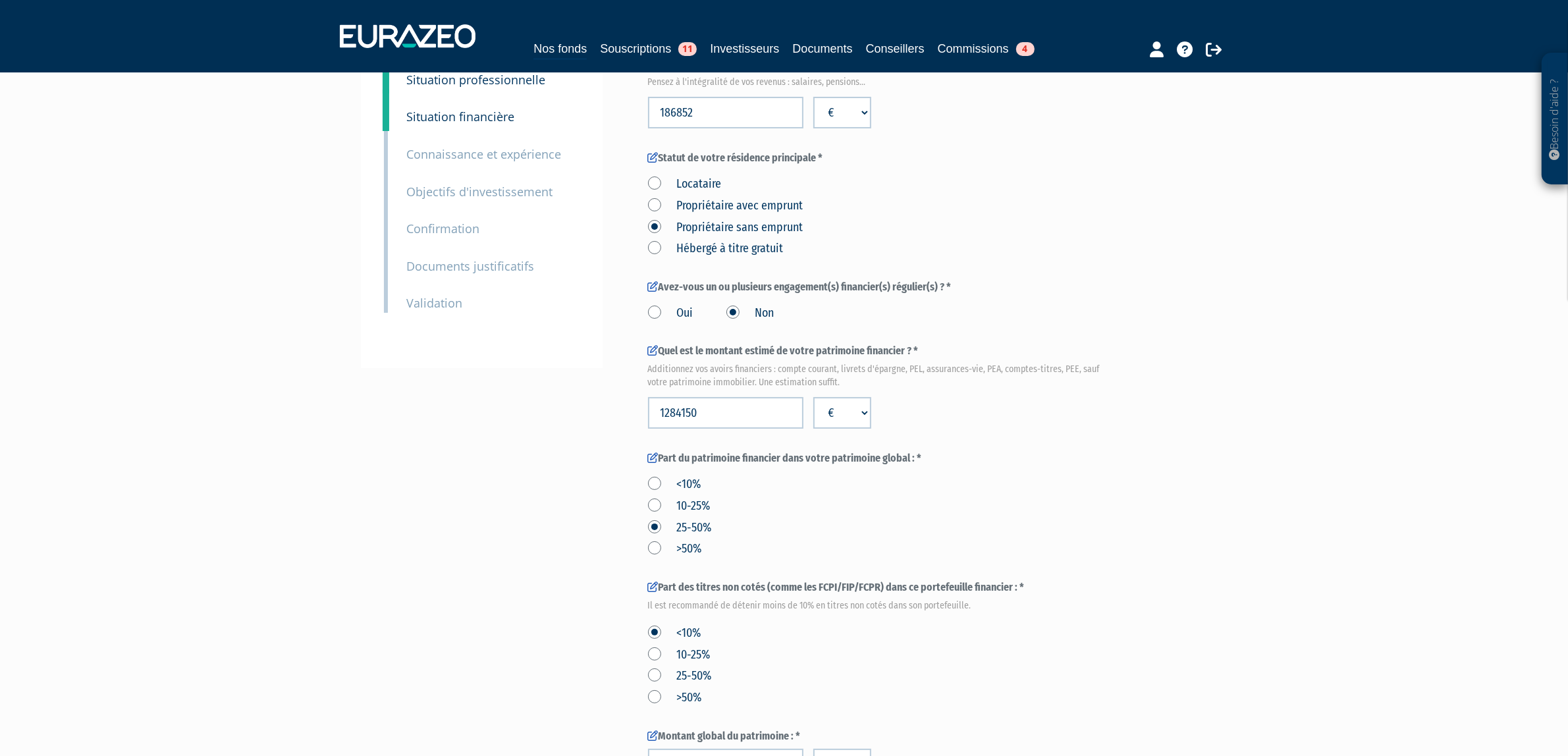
click at [473, 160] on small "Connaissance et expérience" at bounding box center [485, 154] width 155 height 16
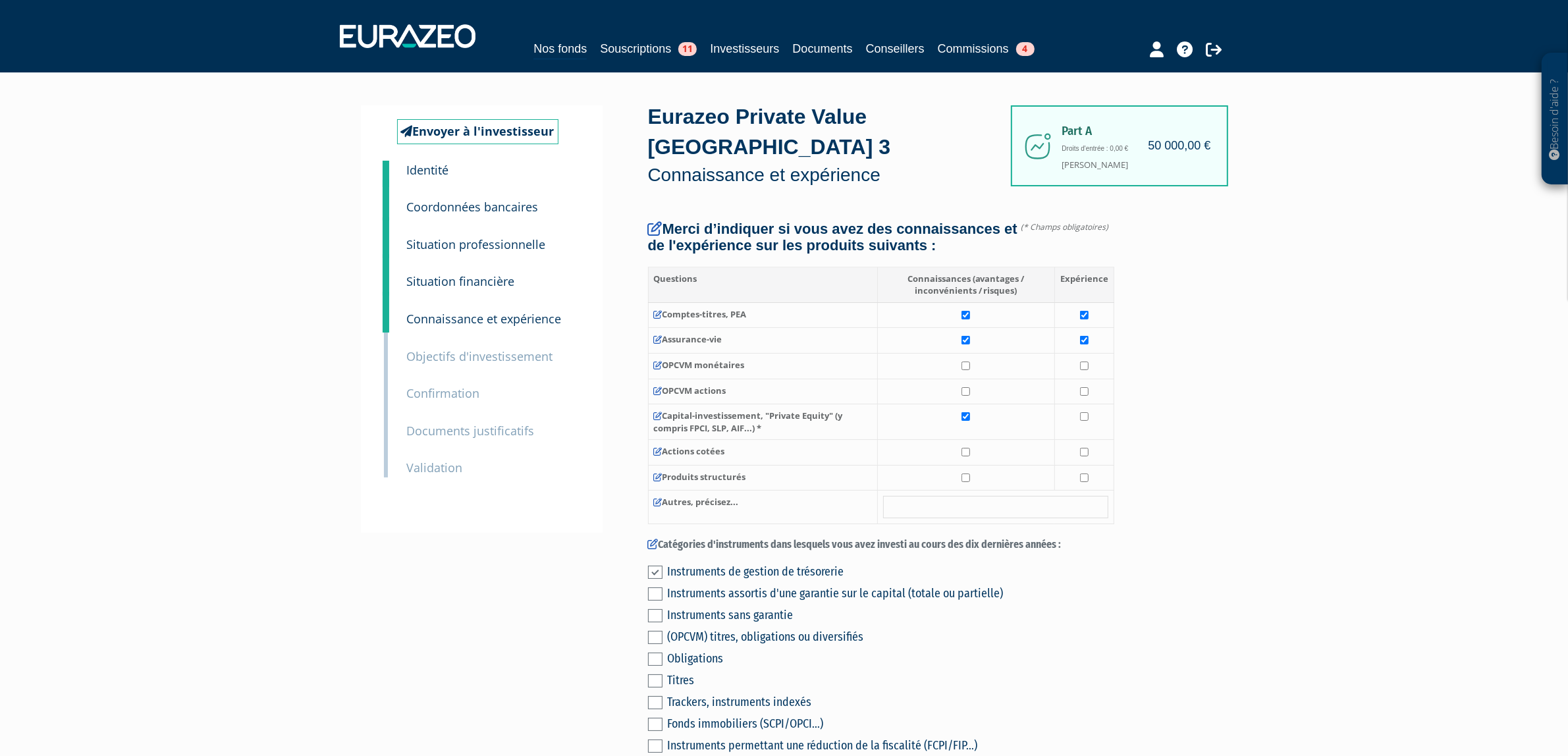
click at [485, 354] on small "Objectifs d'investissement" at bounding box center [480, 357] width 146 height 16
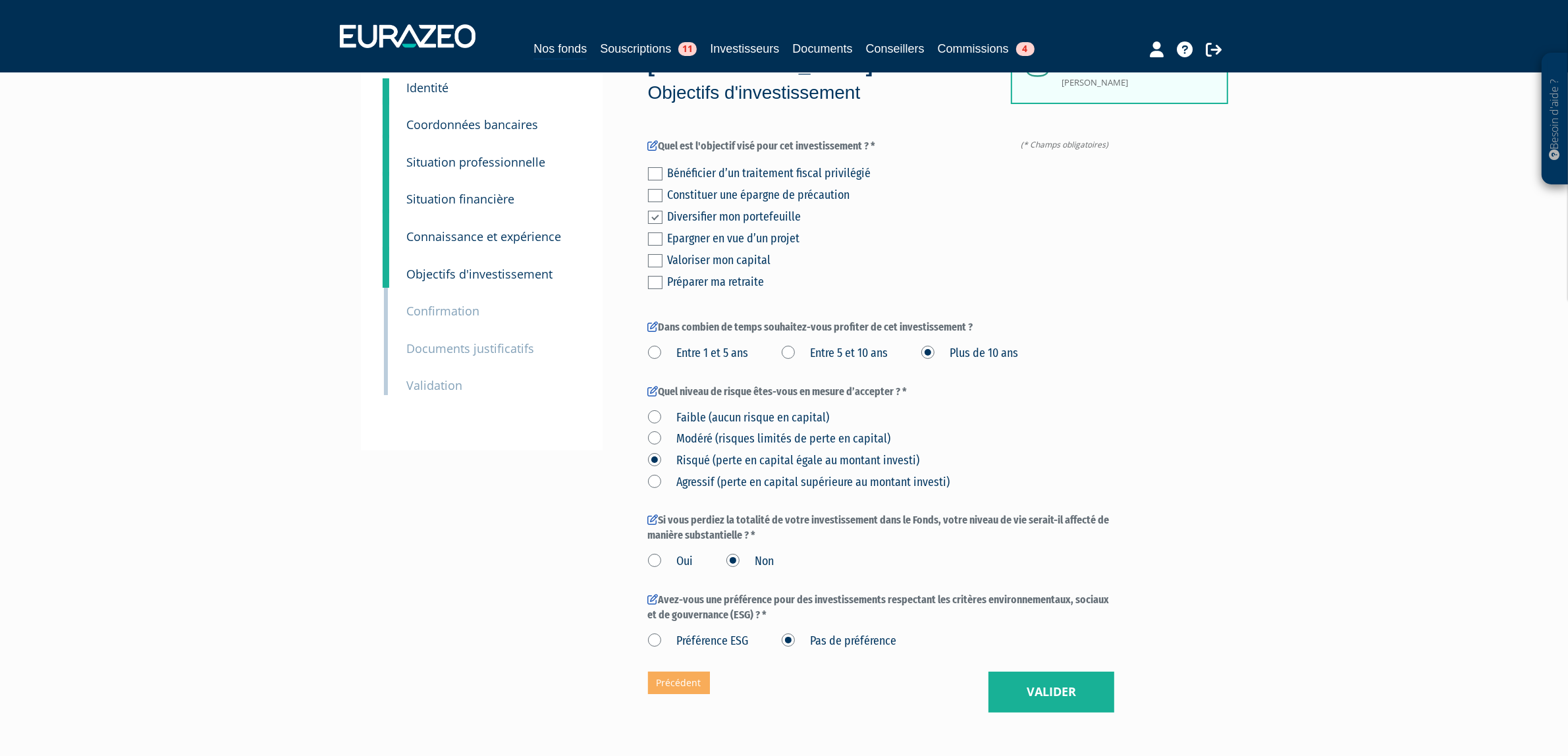
scroll to position [83, 0]
click at [458, 316] on small "Confirmation" at bounding box center [444, 310] width 74 height 16
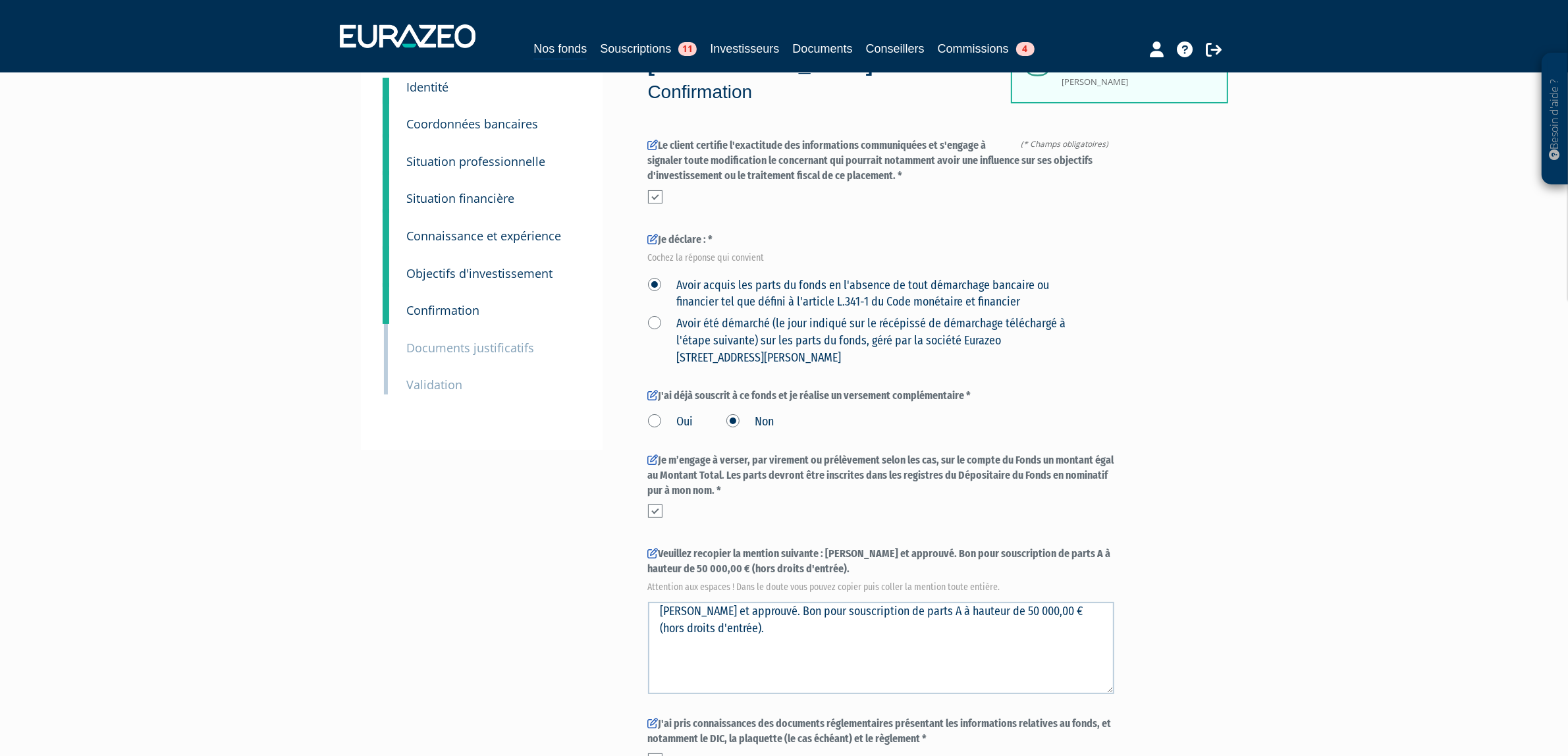
scroll to position [82, 0]
click at [472, 344] on small "Documents justificatifs" at bounding box center [471, 349] width 128 height 16
